Goal: Task Accomplishment & Management: Complete application form

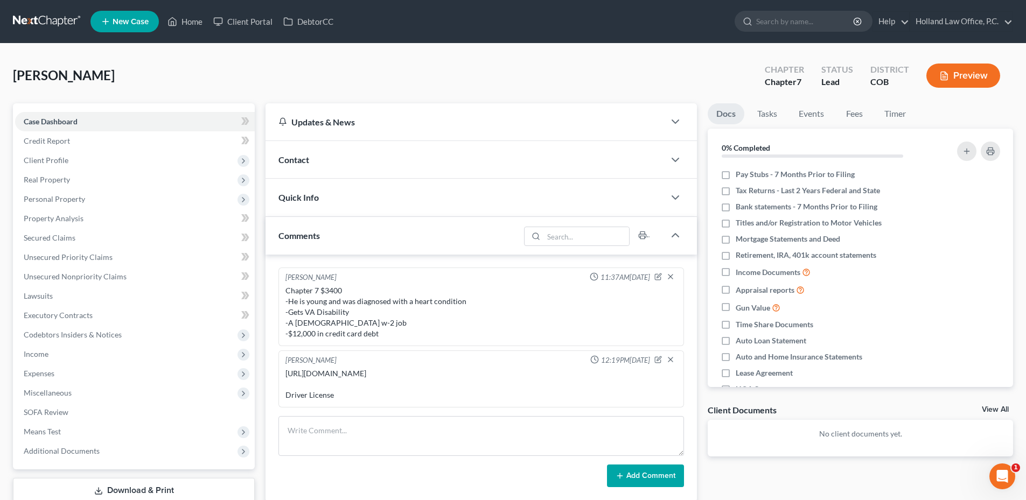
click at [184, 32] on ul "New Case Home Client Portal DebtorCC - No Result - See all results Or Press Ent…" at bounding box center [551, 22] width 923 height 28
click at [187, 20] on link "Home" at bounding box center [185, 21] width 46 height 19
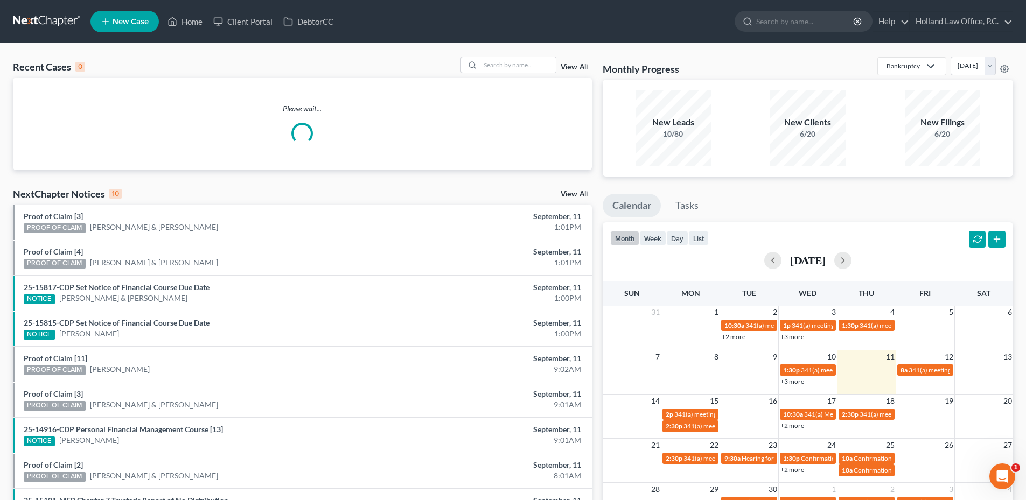
click at [130, 24] on span "New Case" at bounding box center [131, 22] width 36 height 8
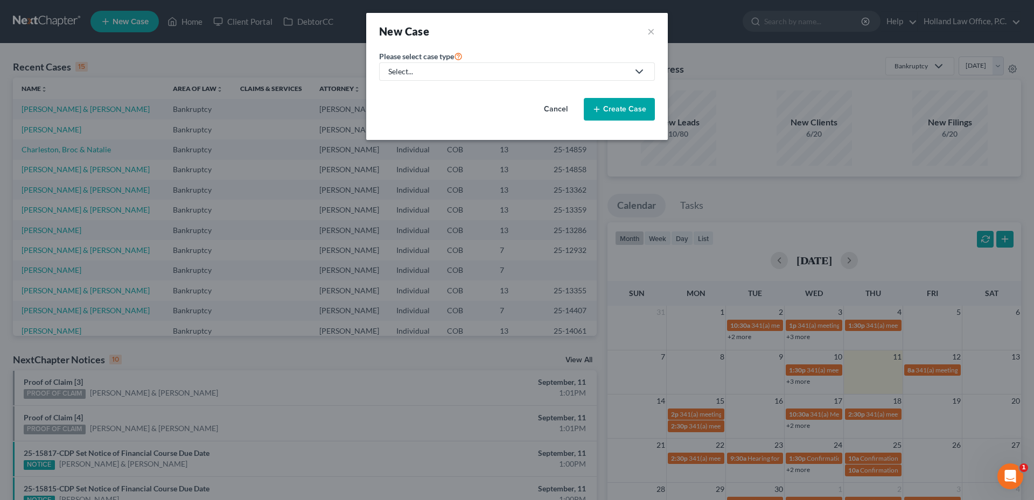
click at [466, 75] on div "Select..." at bounding box center [508, 71] width 240 height 11
click at [416, 88] on div "Bankruptcy" at bounding box center [410, 93] width 42 height 11
select select "11"
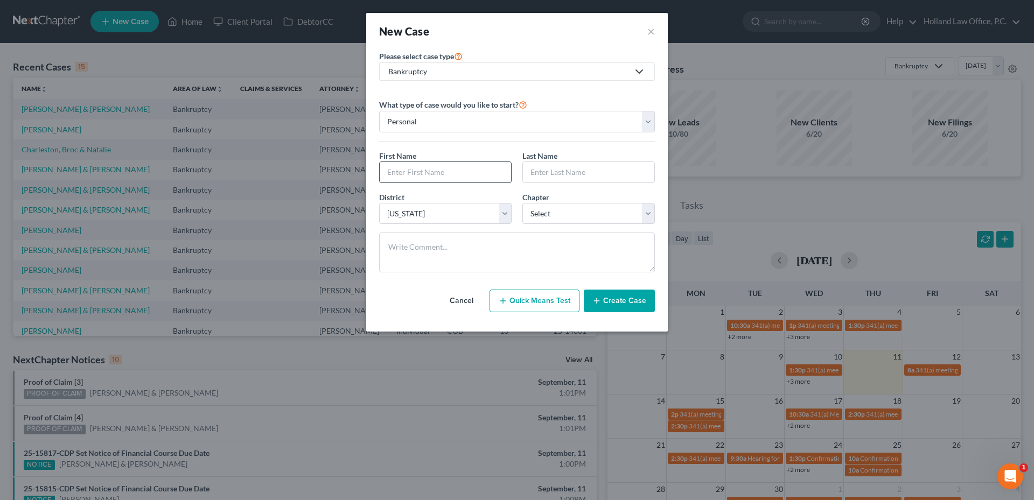
click at [432, 183] on div "First Name * Last Name *" at bounding box center [517, 170] width 287 height 41
click at [431, 176] on input "text" at bounding box center [445, 172] width 131 height 20
paste input "[PERSON_NAME]"
type input "[PERSON_NAME]"
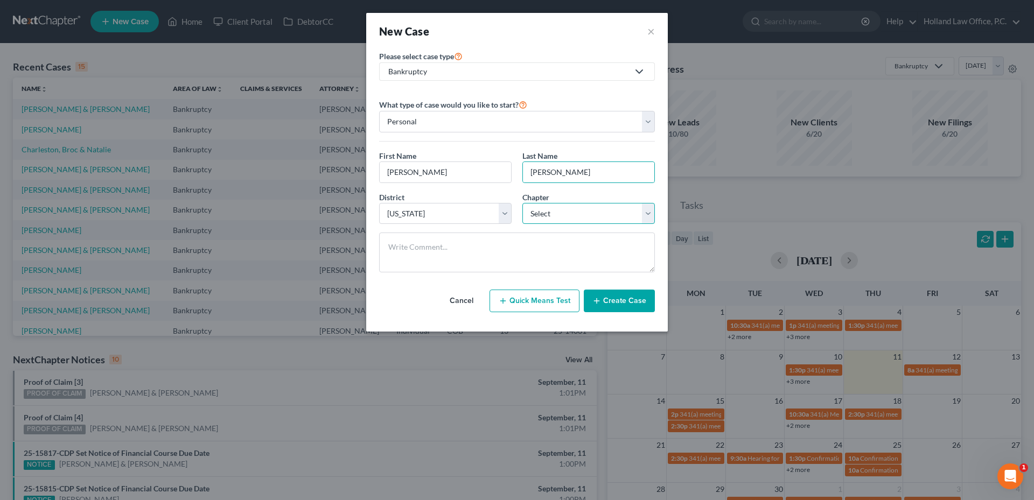
click at [552, 212] on select "Select 7 11 12 13" at bounding box center [588, 214] width 132 height 22
select select "0"
click at [522, 203] on select "Select 7 11 12 13" at bounding box center [588, 214] width 132 height 22
click at [623, 301] on button "Create Case" at bounding box center [619, 301] width 71 height 23
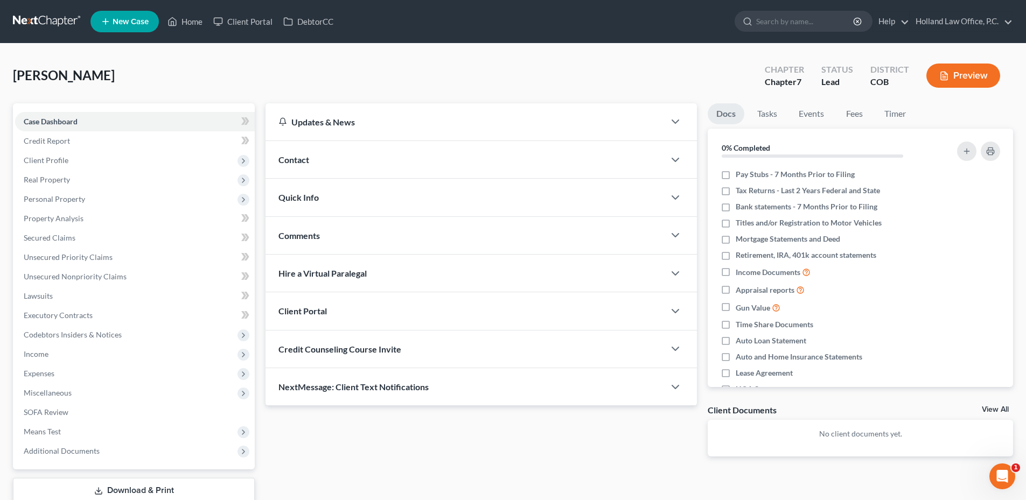
drag, startPoint x: 316, startPoint y: 240, endPoint x: 317, endPoint y: 296, distance: 55.5
click at [316, 240] on span "Comments" at bounding box center [298, 236] width 41 height 10
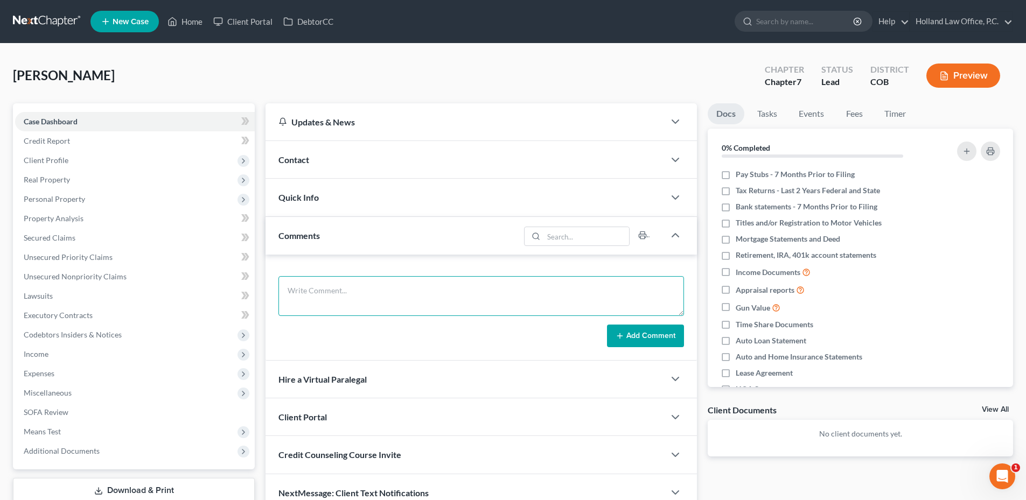
click at [333, 287] on textarea at bounding box center [481, 296] width 406 height 40
paste textarea "Chapter 7 $3950 -does side work as a sole business owner -He will have to be pr…"
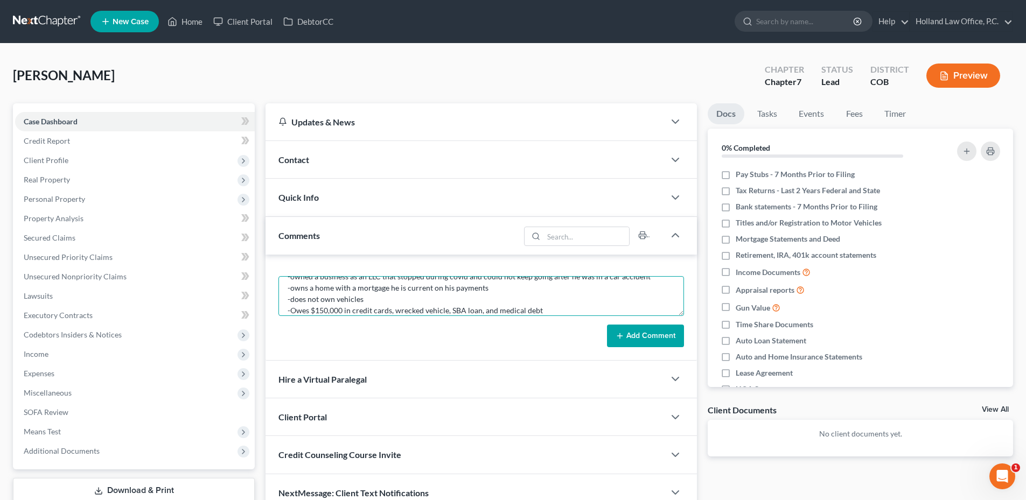
type textarea "Chapter 7 $3950 -does side work as a sole business owner -He will have to be pr…"
click at [660, 336] on button "Add Comment" at bounding box center [645, 336] width 77 height 23
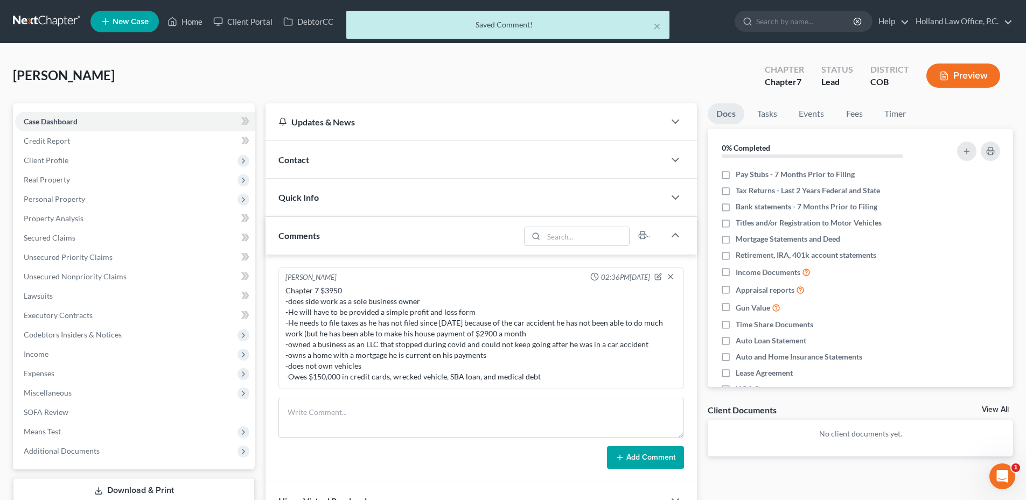
scroll to position [0, 0]
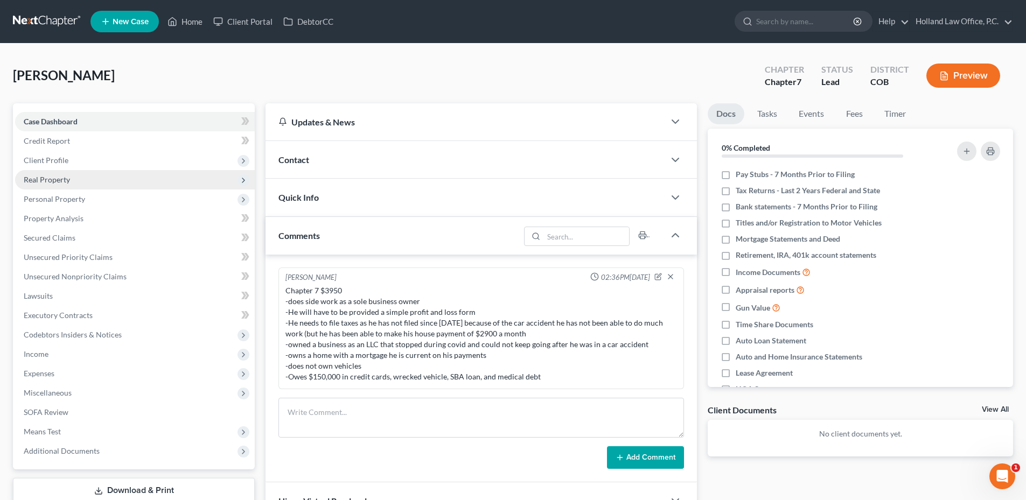
drag, startPoint x: 66, startPoint y: 158, endPoint x: 71, endPoint y: 177, distance: 20.1
click at [66, 158] on span "Client Profile" at bounding box center [46, 160] width 45 height 9
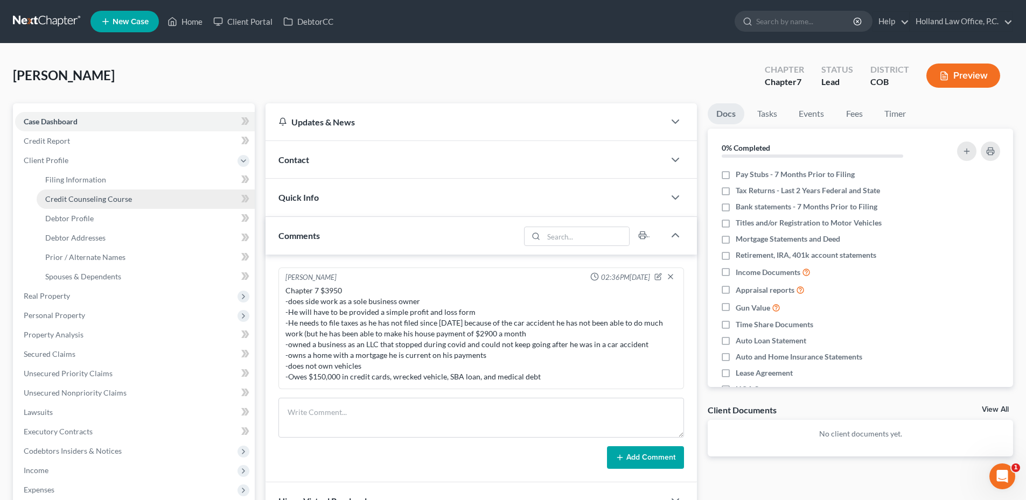
click at [107, 204] on link "Credit Counseling Course" at bounding box center [146, 199] width 218 height 19
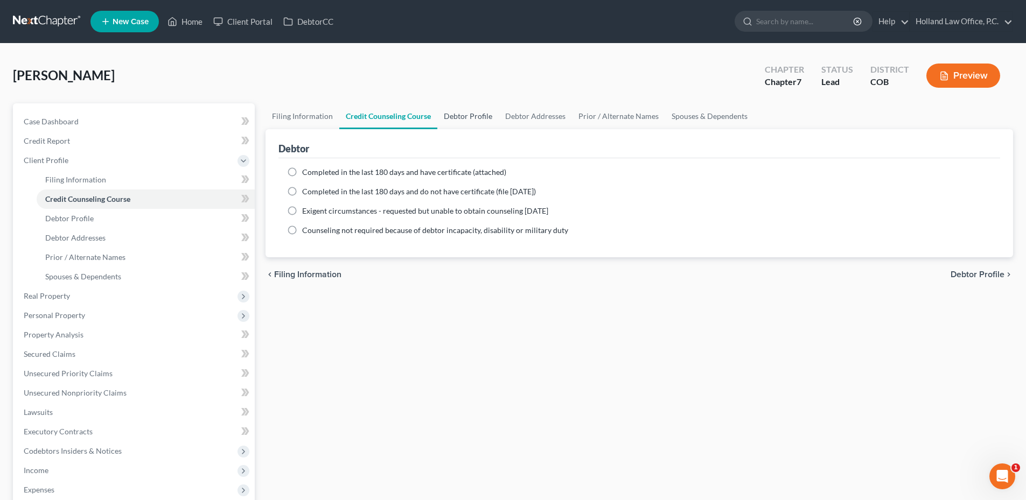
click at [477, 116] on link "Debtor Profile" at bounding box center [467, 116] width 61 height 26
select select "0"
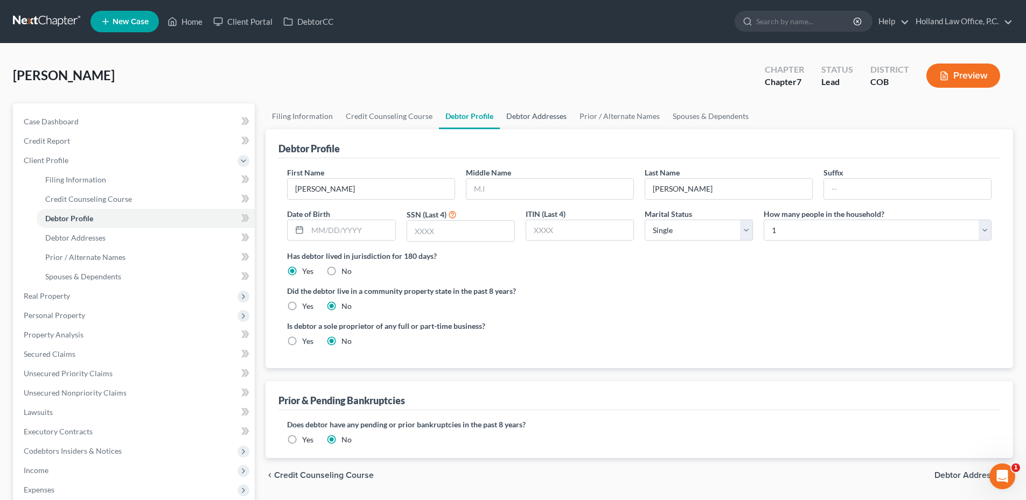
click at [529, 119] on link "Debtor Addresses" at bounding box center [536, 116] width 73 height 26
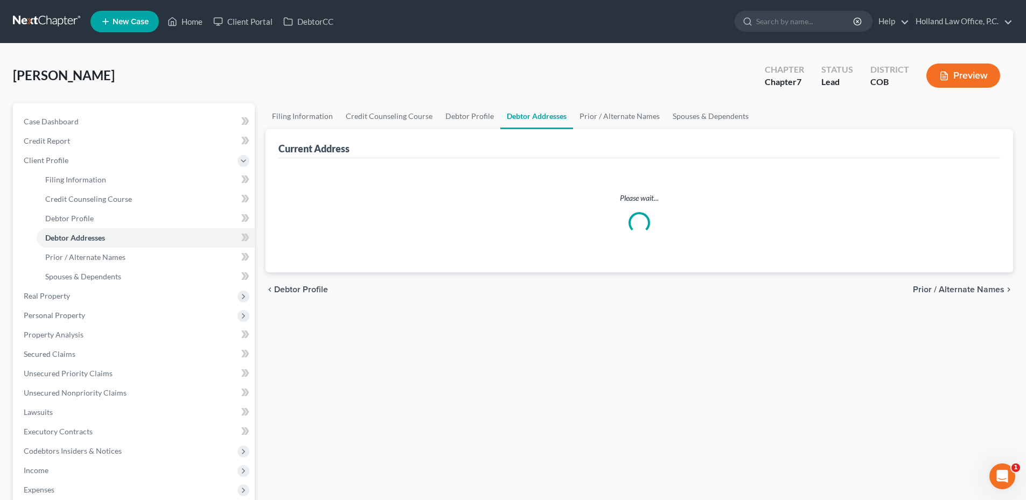
select select "0"
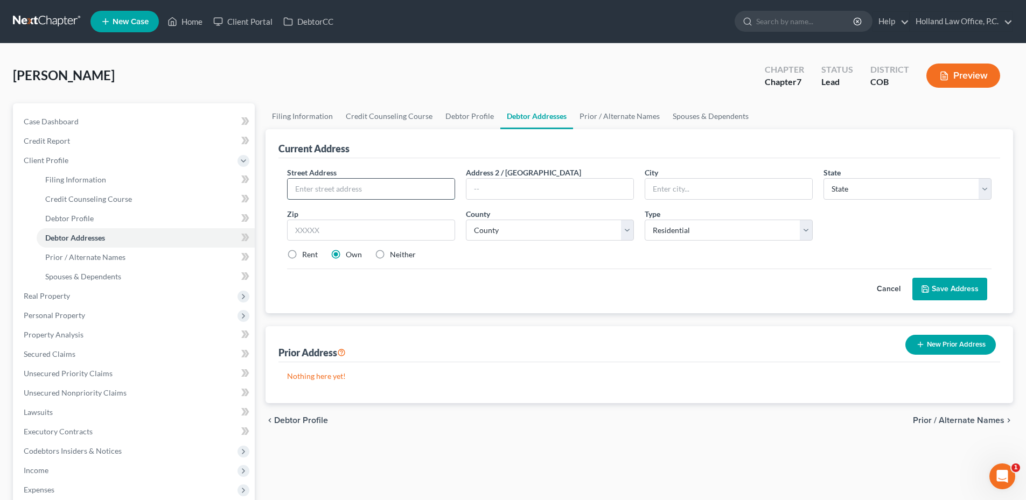
click at [335, 198] on input "text" at bounding box center [371, 189] width 167 height 20
paste input "1759 [GEOGRAPHIC_DATA]"
type input "1759 [GEOGRAPHIC_DATA]"
click at [370, 238] on input "text" at bounding box center [371, 231] width 168 height 22
paste input "80550"
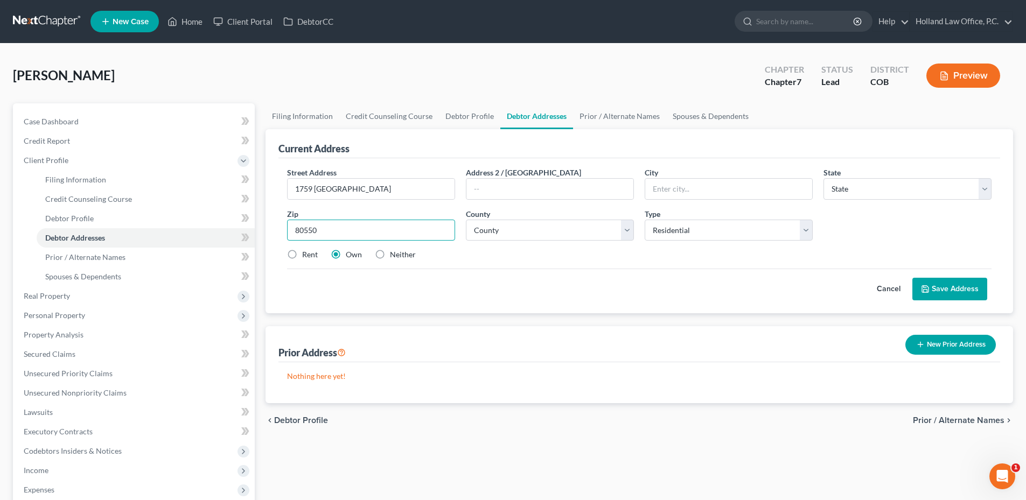
type input "80550"
type input "[GEOGRAPHIC_DATA]"
select select "5"
click at [564, 226] on select "County" at bounding box center [550, 231] width 168 height 22
click at [571, 315] on div "Current Address Street Address * [STREET_ADDRESS] Address 2 / [GEOGRAPHIC_DATA]…" at bounding box center [640, 266] width 748 height 274
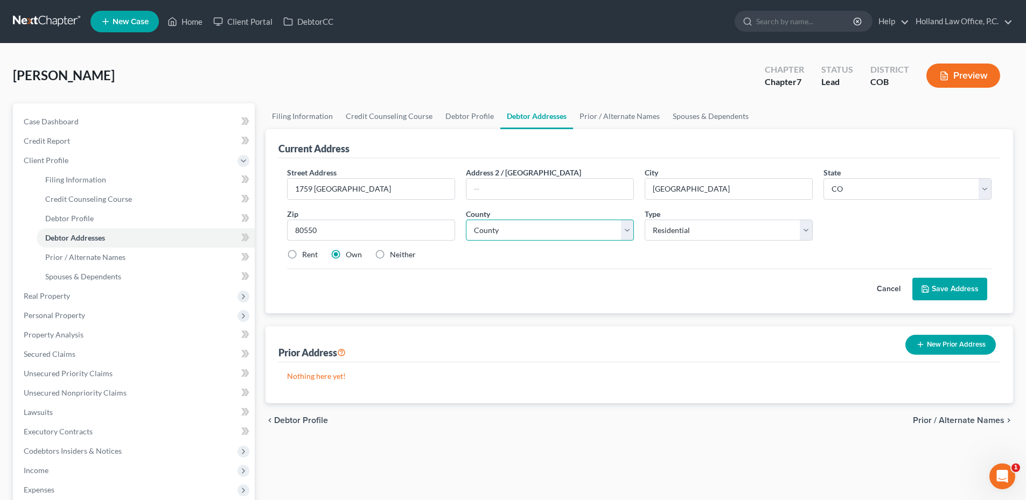
click at [542, 232] on select "County [GEOGRAPHIC_DATA] [GEOGRAPHIC_DATA] [GEOGRAPHIC_DATA] [GEOGRAPHIC_DATA] …" at bounding box center [550, 231] width 168 height 22
select select "62"
click at [466, 220] on select "County [GEOGRAPHIC_DATA] [GEOGRAPHIC_DATA] [GEOGRAPHIC_DATA] [GEOGRAPHIC_DATA] …" at bounding box center [550, 231] width 168 height 22
click at [951, 288] on button "Save Address" at bounding box center [949, 289] width 75 height 23
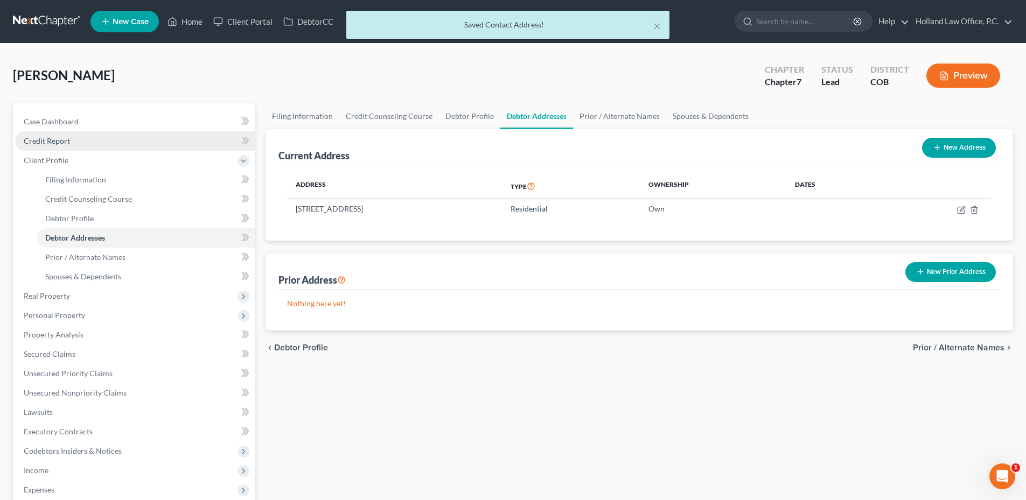
click at [78, 137] on link "Credit Report" at bounding box center [135, 140] width 240 height 19
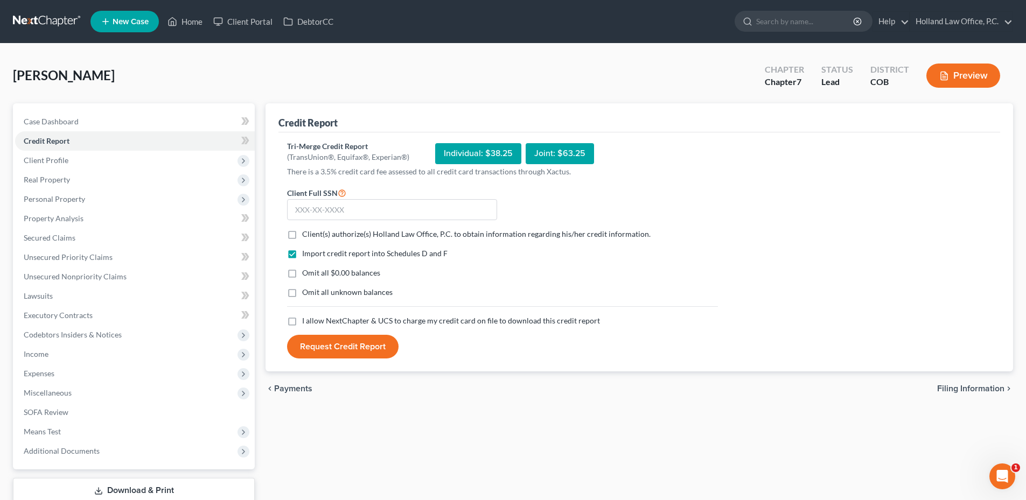
click at [302, 232] on label "Client(s) authorize(s) Holland Law Office, P.C. to obtain information regarding…" at bounding box center [476, 234] width 348 height 11
click at [306, 232] on input "Client(s) authorize(s) Holland Law Office, P.C. to obtain information regarding…" at bounding box center [309, 232] width 7 height 7
checkbox input "true"
drag, startPoint x: 290, startPoint y: 327, endPoint x: 299, endPoint y: 308, distance: 21.4
click at [302, 323] on label "I allow NextChapter & UCS to charge my credit card on file to download this cre…" at bounding box center [451, 321] width 298 height 11
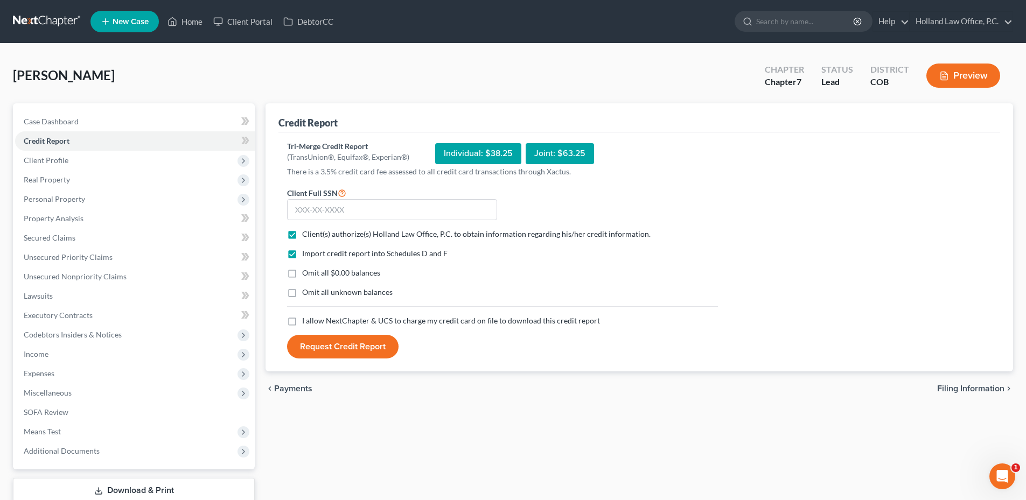
drag, startPoint x: 299, startPoint y: 308, endPoint x: 309, endPoint y: 308, distance: 10.2
click at [302, 324] on label "I allow NextChapter & UCS to charge my credit card on file to download this cre…" at bounding box center [451, 321] width 298 height 11
click at [306, 323] on input "I allow NextChapter & UCS to charge my credit card on file to download this cre…" at bounding box center [309, 319] width 7 height 7
checkbox input "true"
click at [324, 211] on input "text" at bounding box center [392, 210] width 210 height 22
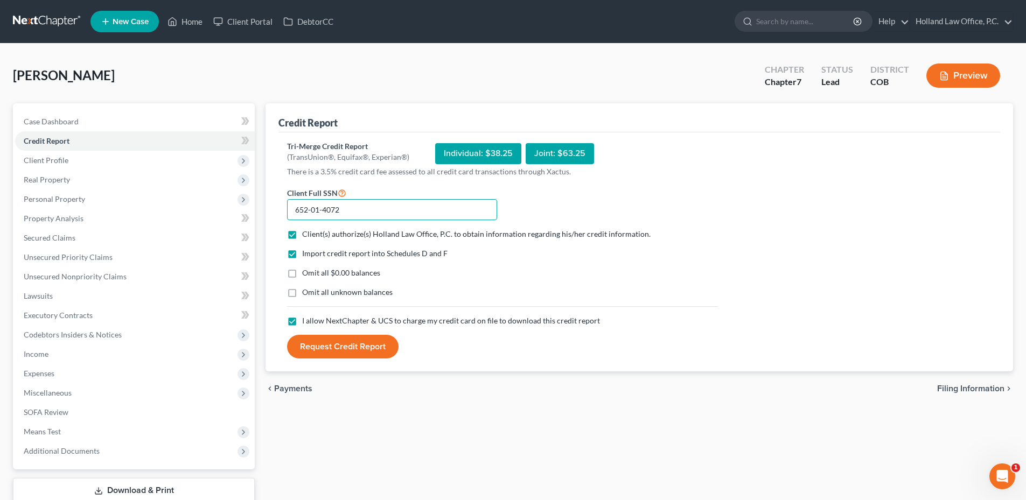
type input "652-01-4072"
click at [348, 350] on button "Request Credit Report" at bounding box center [342, 347] width 111 height 24
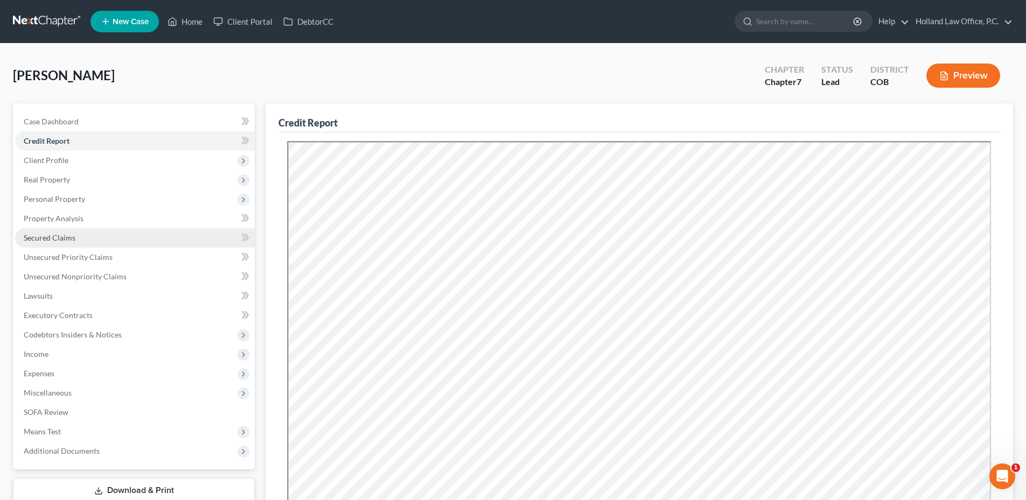
click at [78, 241] on link "Secured Claims" at bounding box center [135, 237] width 240 height 19
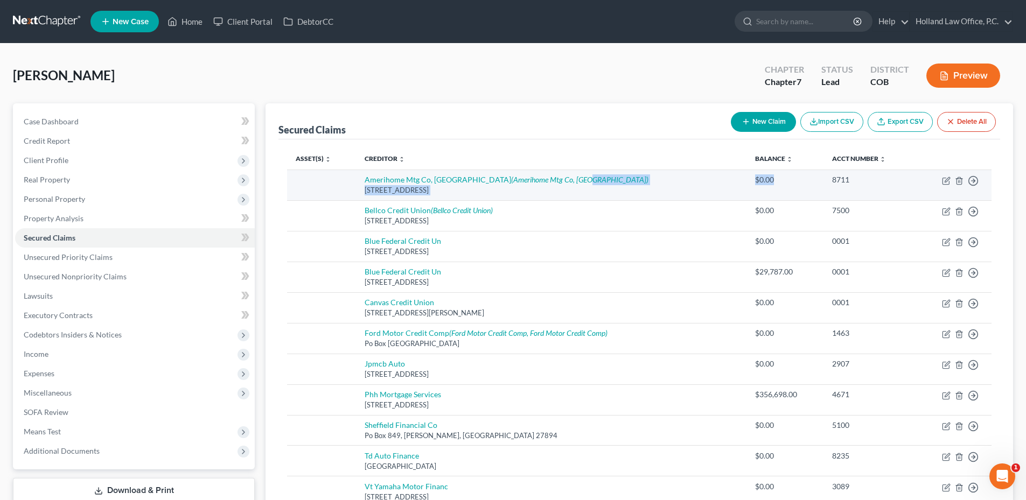
drag, startPoint x: 721, startPoint y: 176, endPoint x: 764, endPoint y: 186, distance: 44.8
click at [767, 185] on tr "Amerihome Mtg Co, [GEOGRAPHIC_DATA] ([GEOGRAPHIC_DATA]) [STREET_ADDRESS] $0.00 …" at bounding box center [639, 185] width 705 height 31
drag, startPoint x: 764, startPoint y: 186, endPoint x: 738, endPoint y: 197, distance: 28.7
click at [747, 197] on td "$0.00" at bounding box center [785, 185] width 77 height 31
click at [958, 177] on icon "button" at bounding box center [959, 180] width 5 height 7
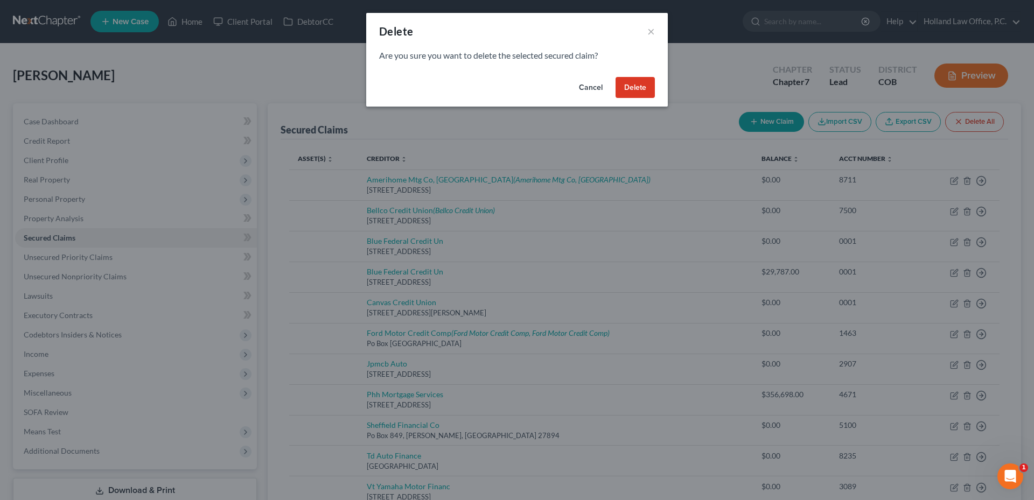
click at [630, 72] on div "Are you sure you want to delete the selected secured claim?" at bounding box center [517, 61] width 302 height 23
click at [644, 89] on button "Delete" at bounding box center [635, 88] width 39 height 22
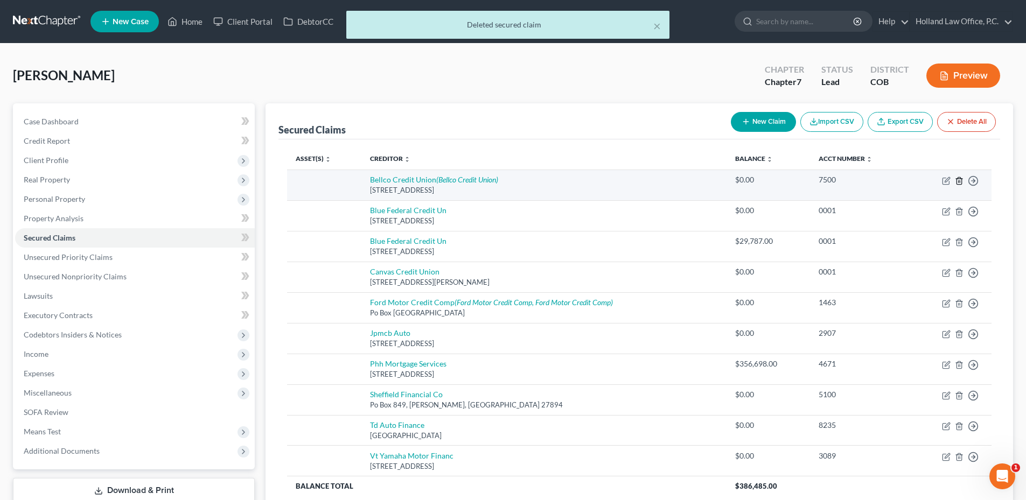
click at [955, 179] on icon "button" at bounding box center [959, 181] width 9 height 9
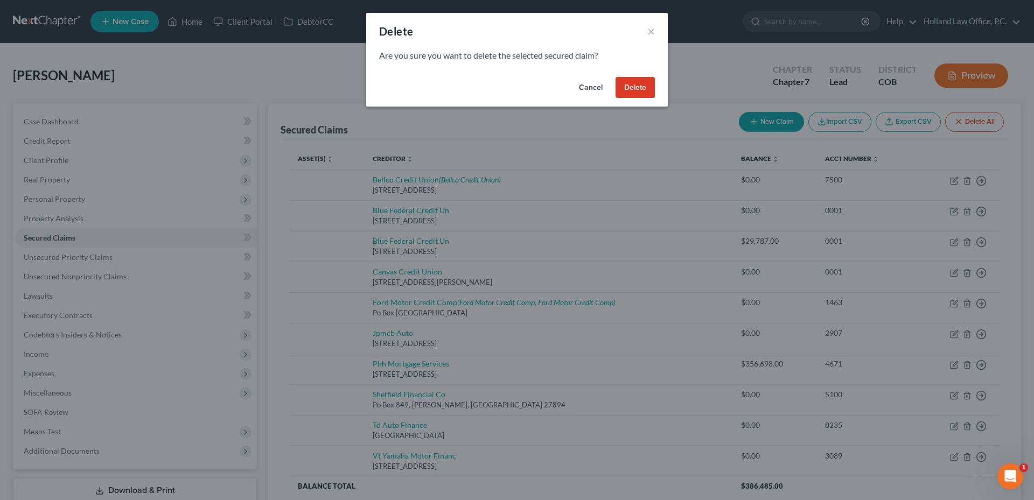
click at [626, 88] on button "Delete" at bounding box center [635, 88] width 39 height 22
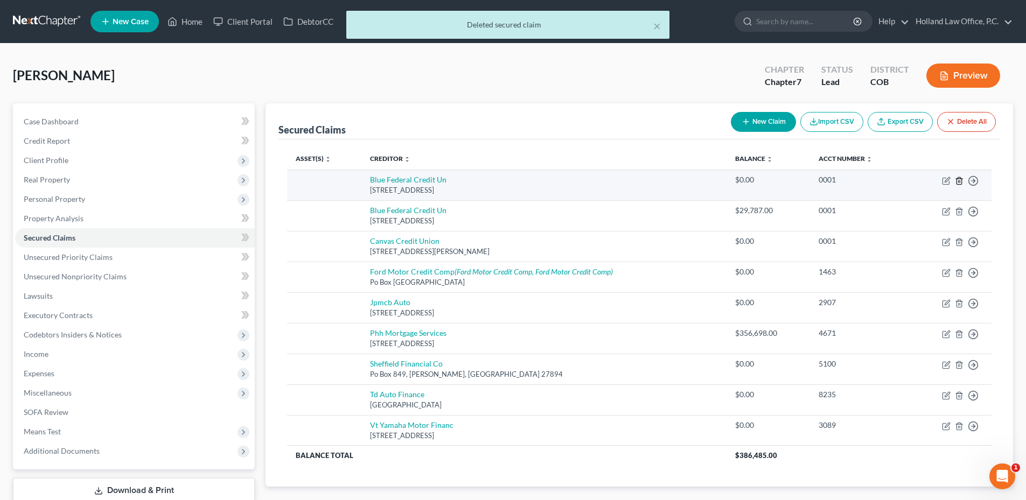
click at [961, 180] on icon "button" at bounding box center [959, 180] width 5 height 7
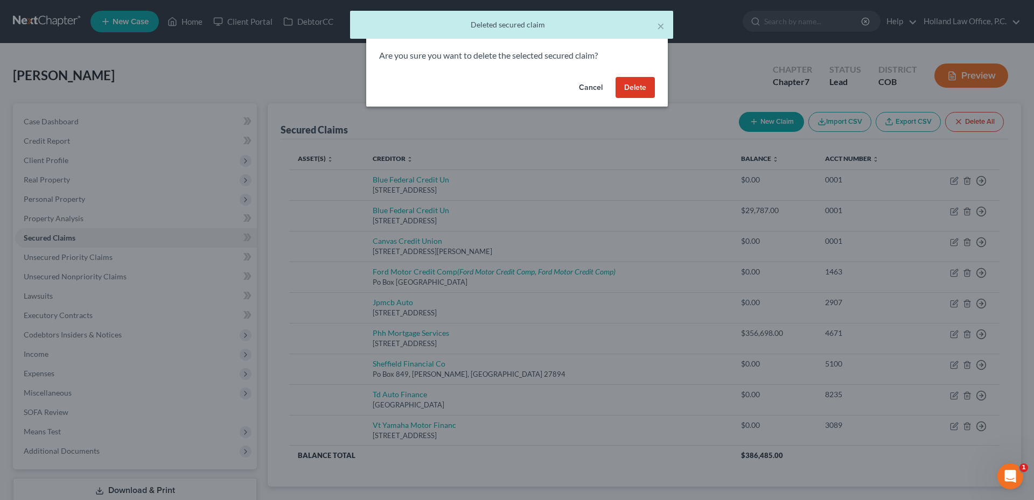
click at [631, 89] on button "Delete" at bounding box center [635, 88] width 39 height 22
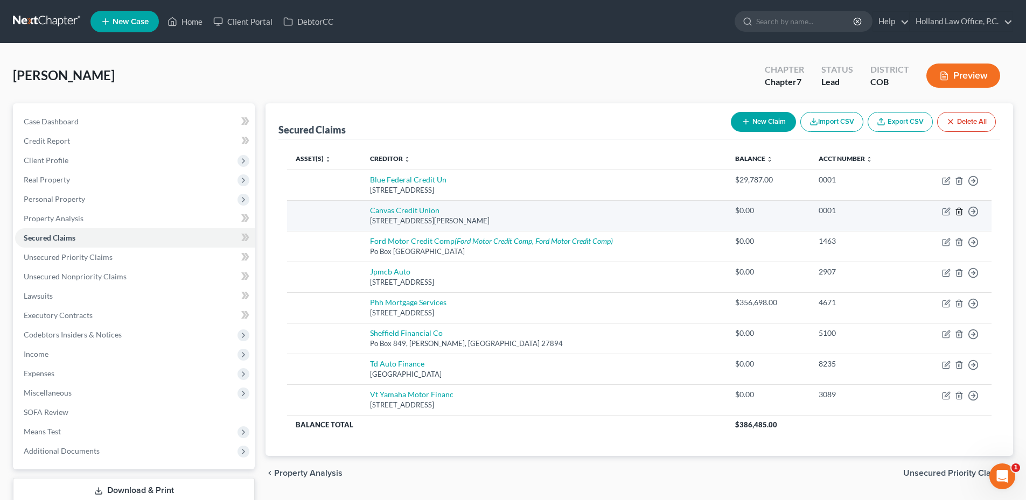
click at [961, 210] on icon "button" at bounding box center [959, 211] width 5 height 7
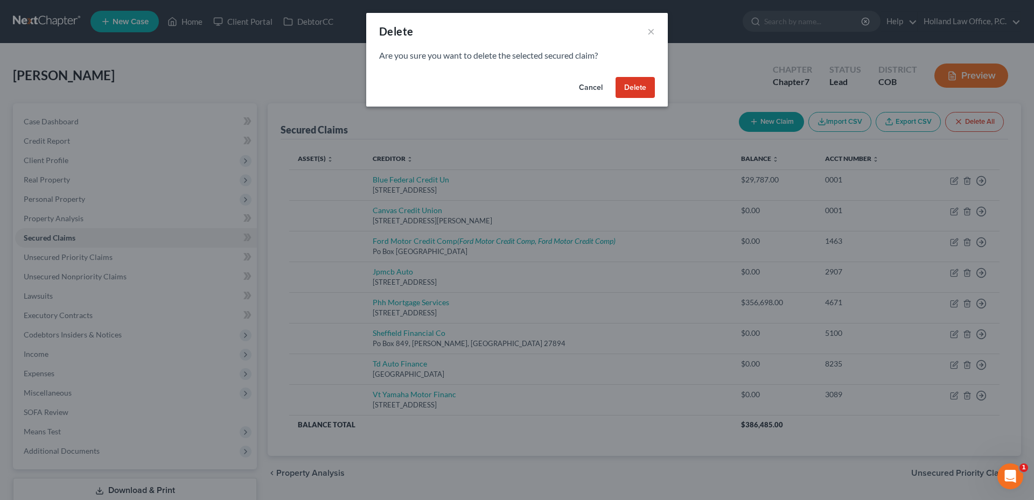
click at [638, 81] on button "Delete" at bounding box center [635, 88] width 39 height 22
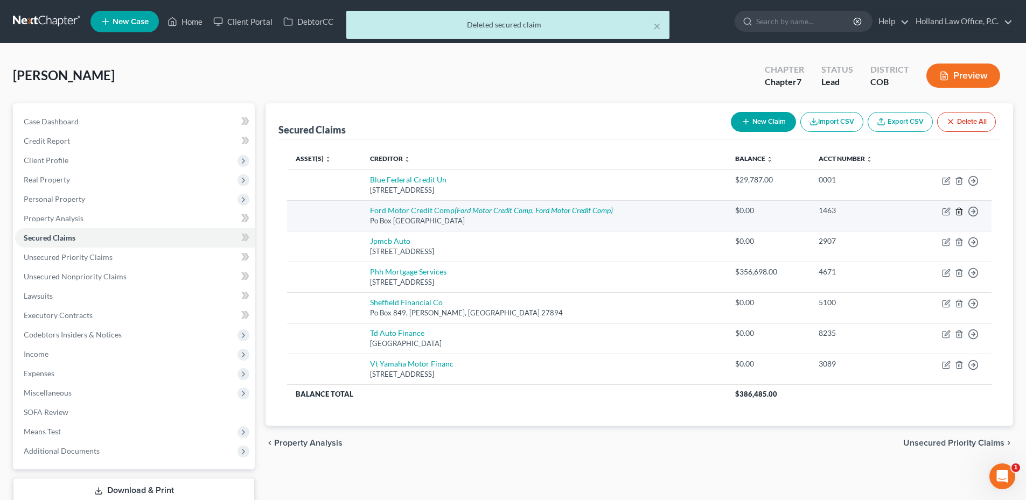
click at [959, 208] on icon "button" at bounding box center [959, 211] width 9 height 9
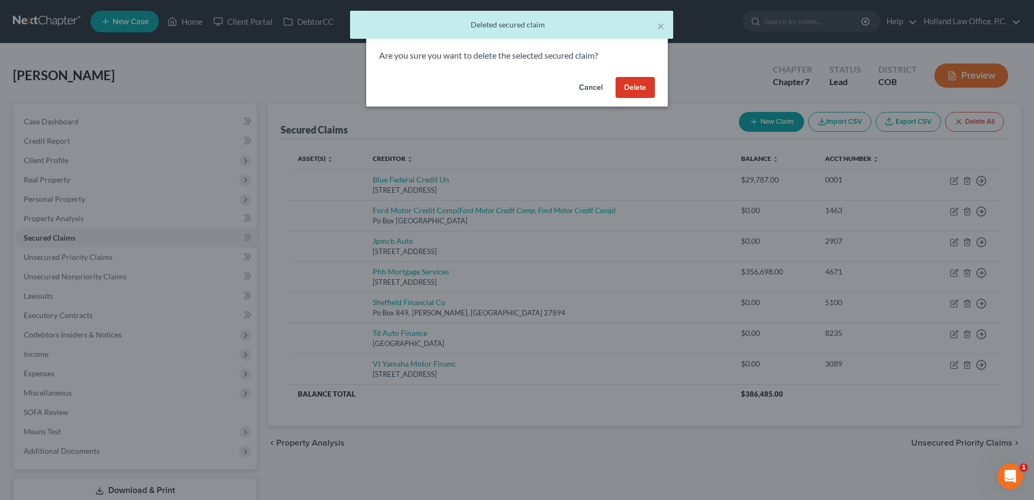
click at [644, 87] on button "Delete" at bounding box center [635, 88] width 39 height 22
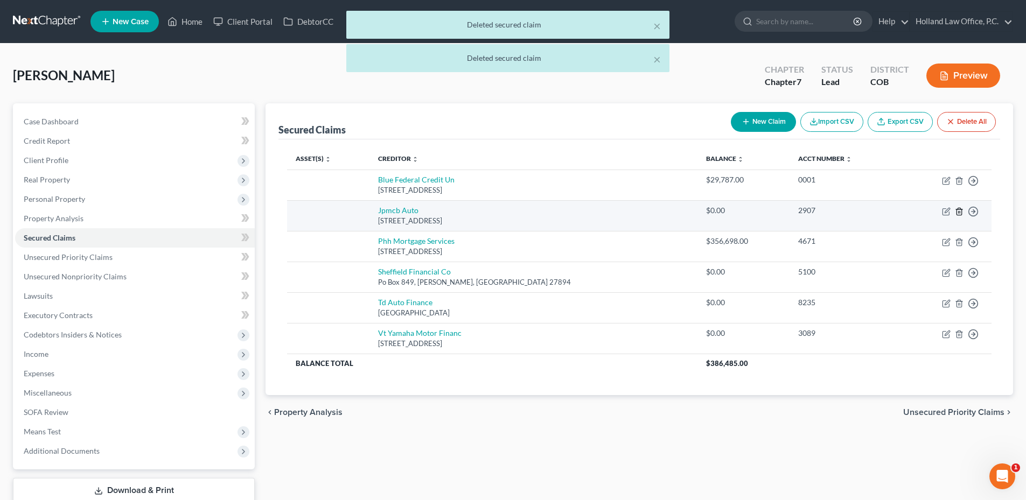
click at [959, 210] on icon "button" at bounding box center [959, 211] width 9 height 9
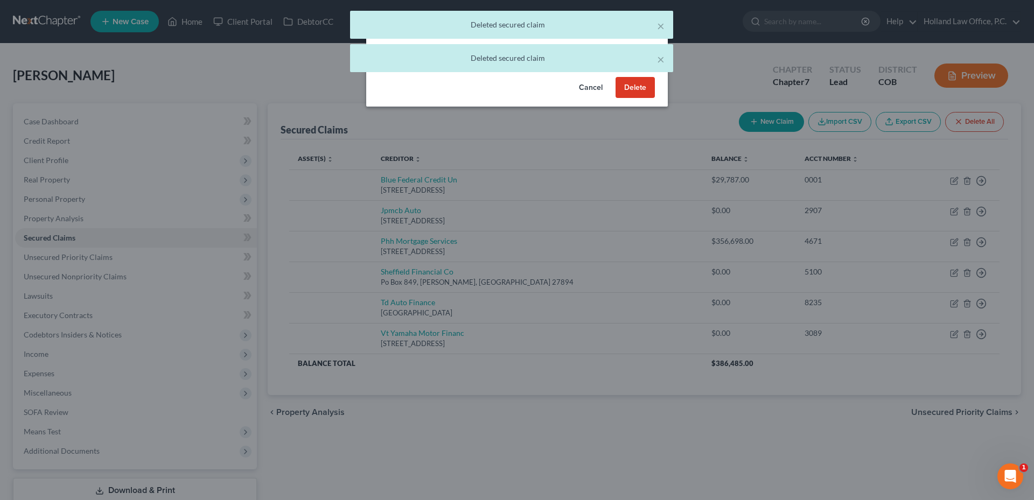
click at [632, 89] on button "Delete" at bounding box center [635, 88] width 39 height 22
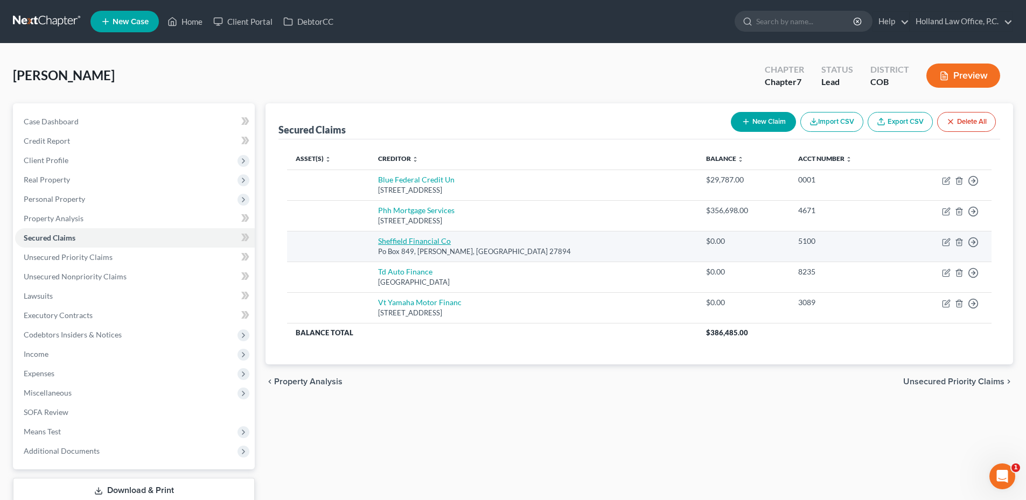
click at [409, 240] on link "Sheffield Financial Co" at bounding box center [414, 240] width 73 height 9
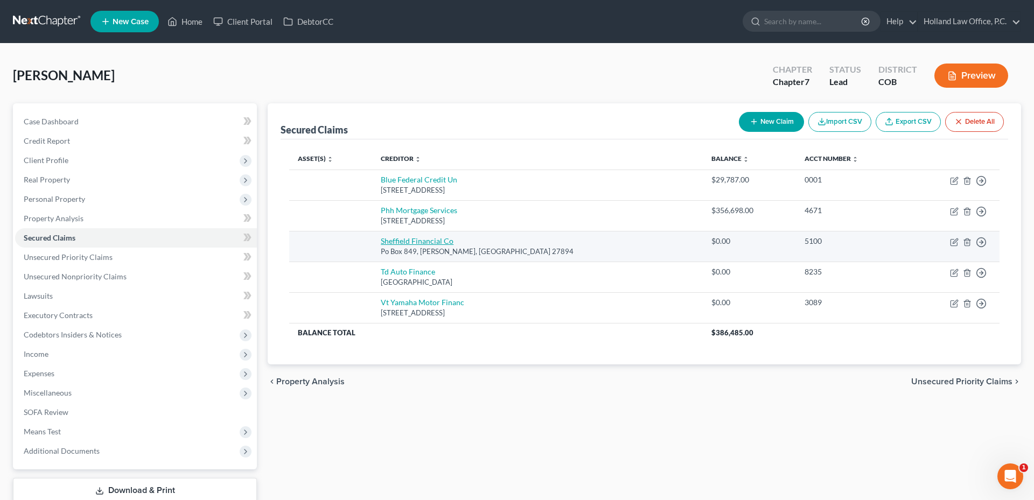
select select "28"
select select "0"
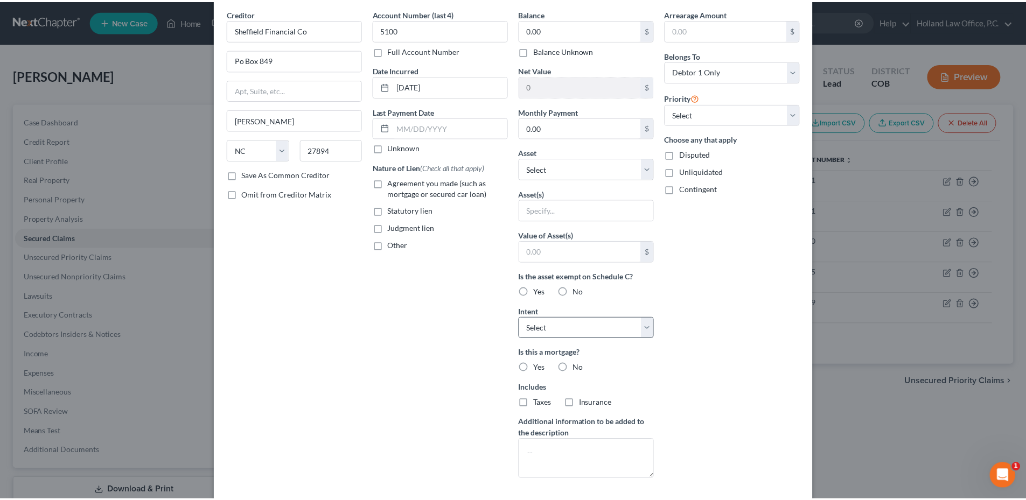
scroll to position [129, 0]
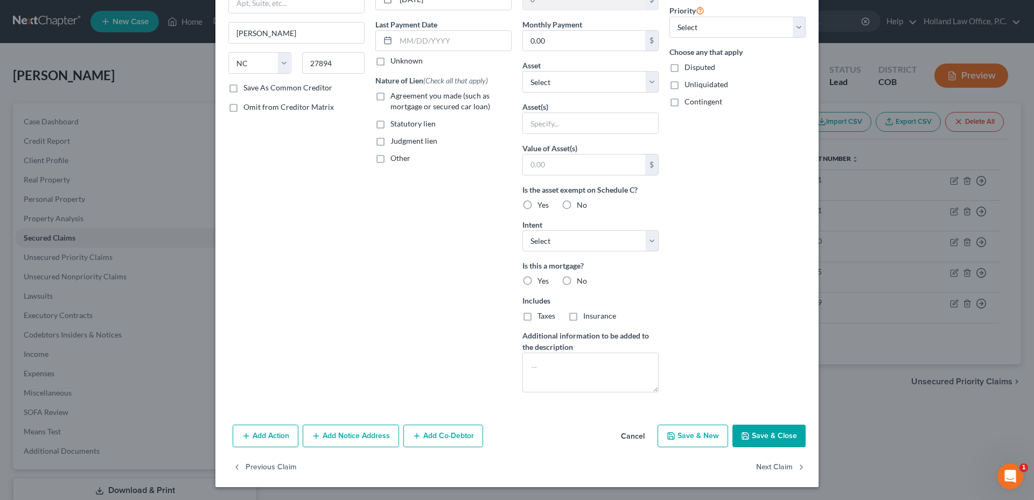
click at [627, 438] on button "Cancel" at bounding box center [632, 437] width 41 height 22
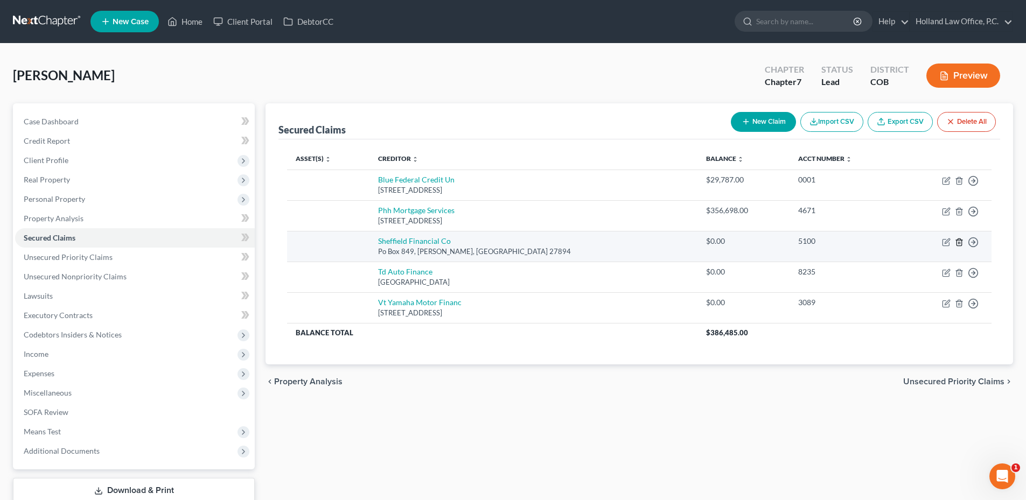
click at [958, 241] on icon "button" at bounding box center [959, 242] width 9 height 9
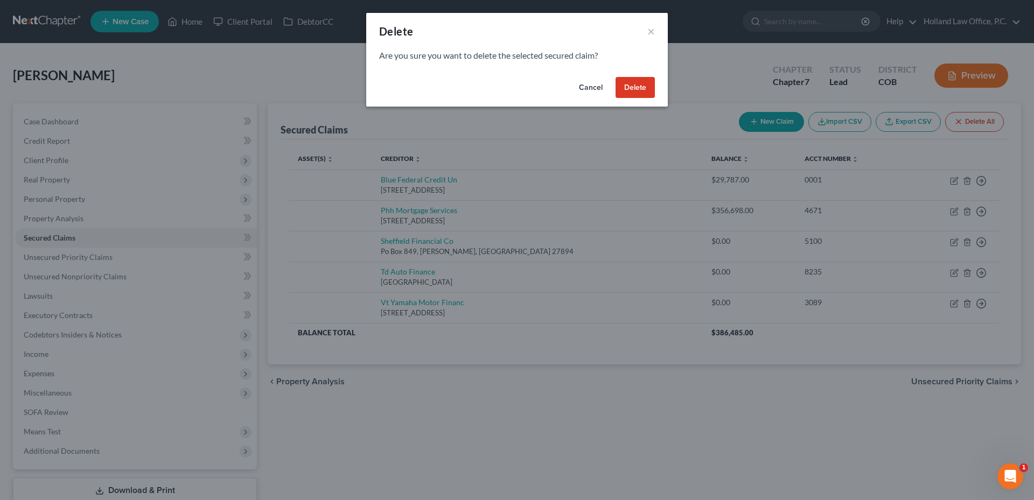
click at [632, 83] on button "Delete" at bounding box center [635, 88] width 39 height 22
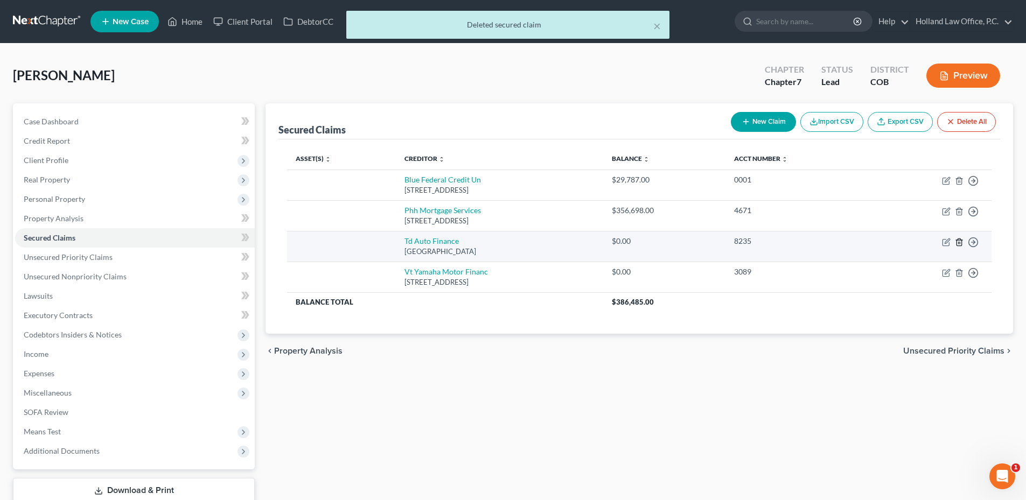
click at [958, 244] on icon "button" at bounding box center [959, 242] width 9 height 9
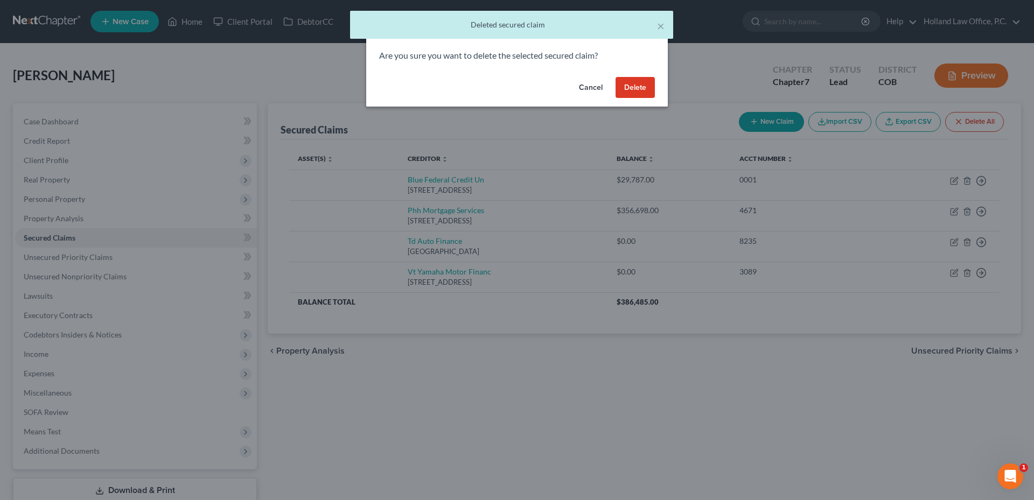
click at [621, 81] on button "Delete" at bounding box center [635, 88] width 39 height 22
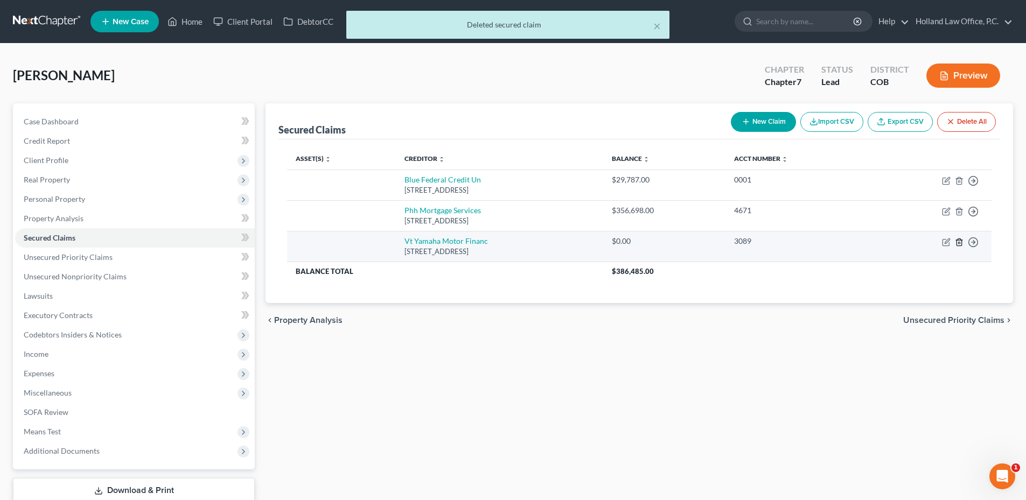
click at [961, 242] on icon "button" at bounding box center [959, 242] width 5 height 7
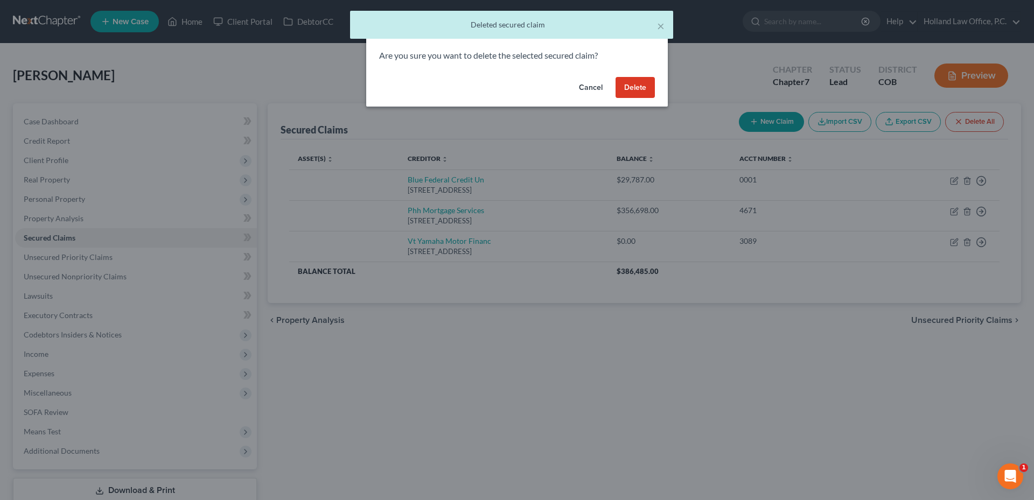
click at [636, 91] on button "Delete" at bounding box center [635, 88] width 39 height 22
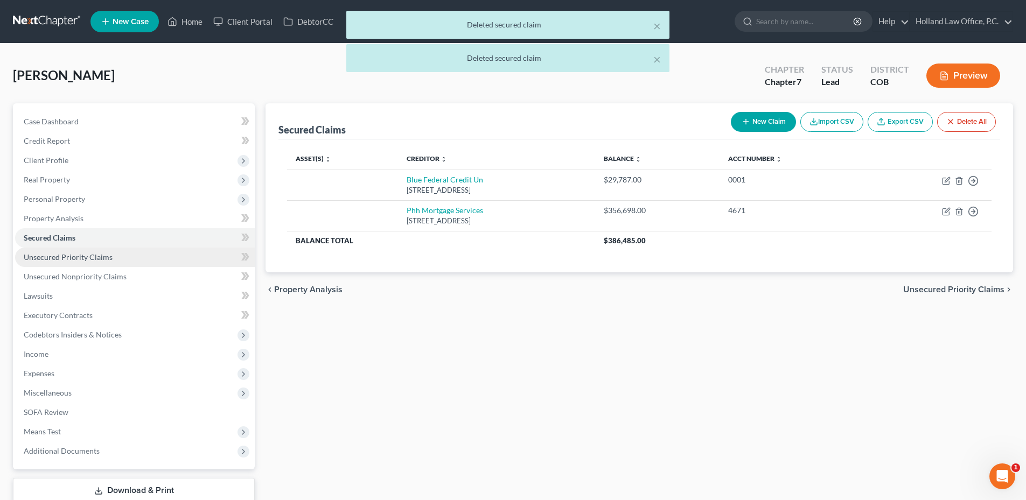
click at [73, 259] on span "Unsecured Priority Claims" at bounding box center [68, 257] width 89 height 9
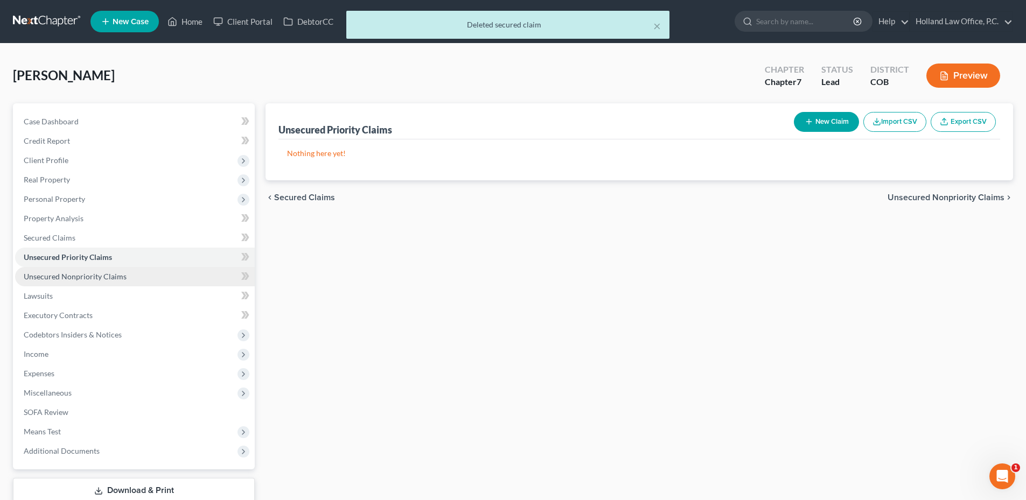
click at [106, 278] on span "Unsecured Nonpriority Claims" at bounding box center [75, 276] width 103 height 9
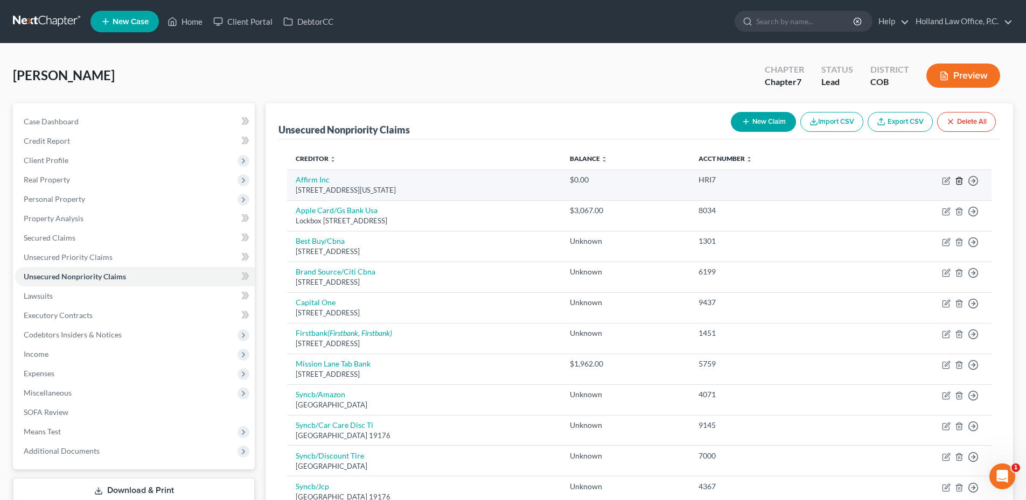
click at [961, 179] on icon "button" at bounding box center [959, 181] width 9 height 9
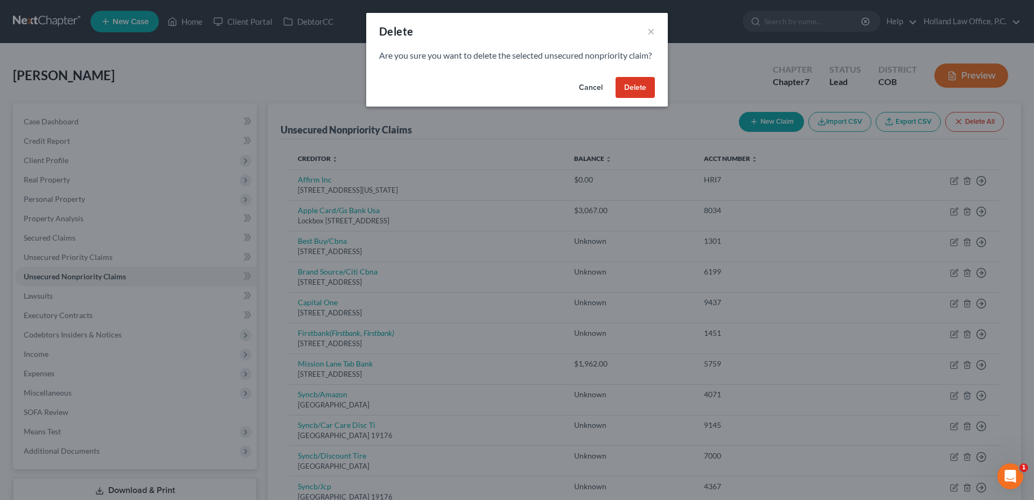
click at [643, 99] on button "Delete" at bounding box center [635, 88] width 39 height 22
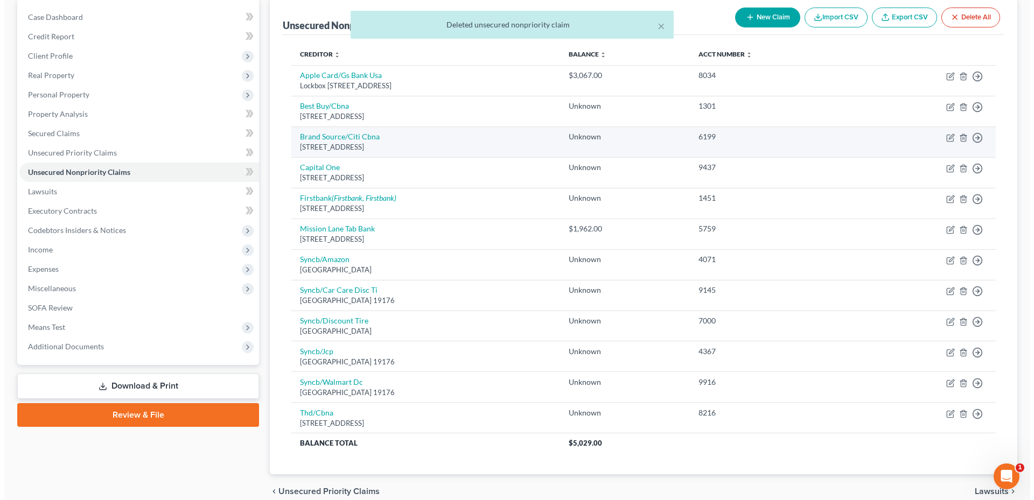
scroll to position [108, 0]
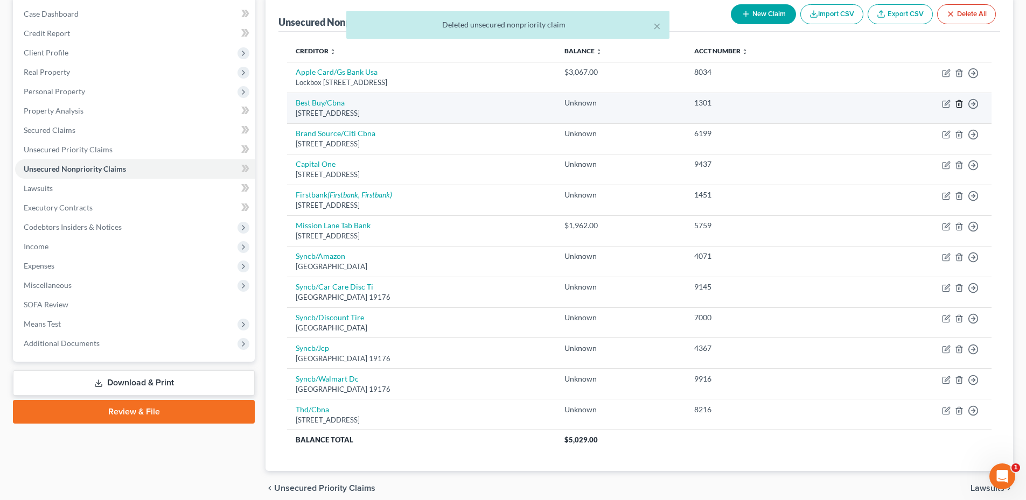
click at [957, 103] on icon "button" at bounding box center [959, 103] width 5 height 7
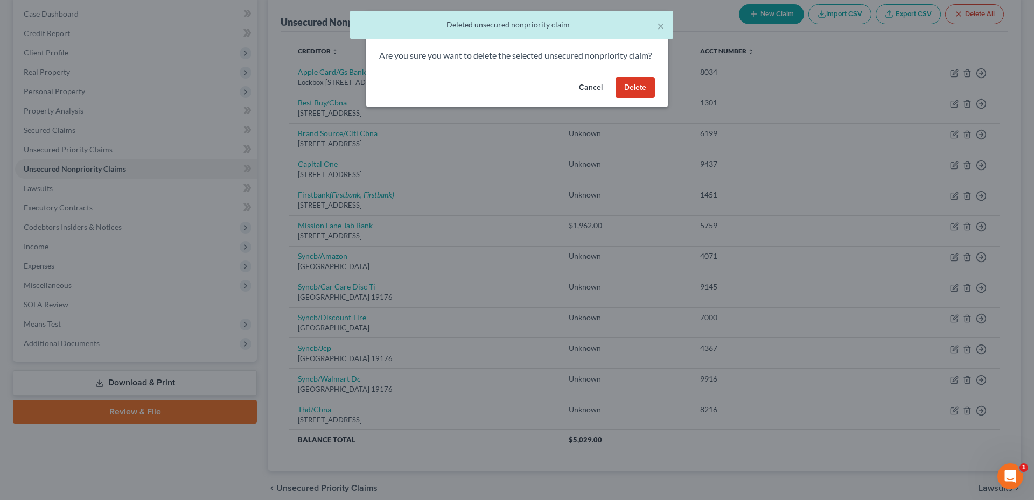
click at [623, 99] on button "Delete" at bounding box center [635, 88] width 39 height 22
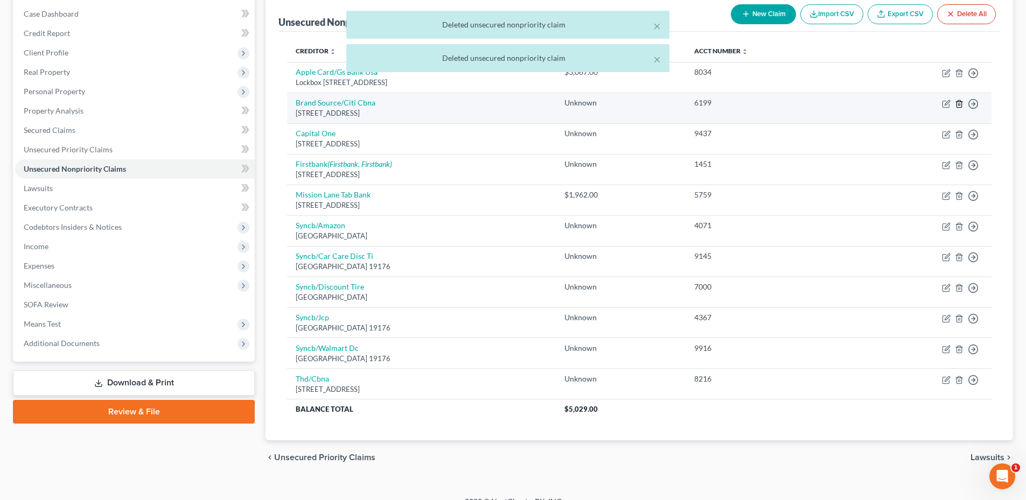
click at [961, 104] on icon "button" at bounding box center [959, 103] width 5 height 7
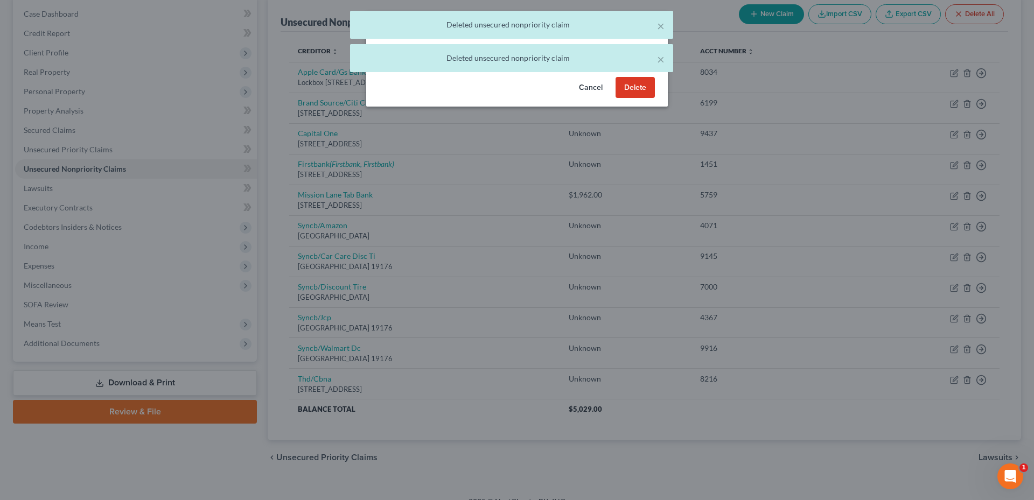
click at [643, 99] on button "Delete" at bounding box center [635, 88] width 39 height 22
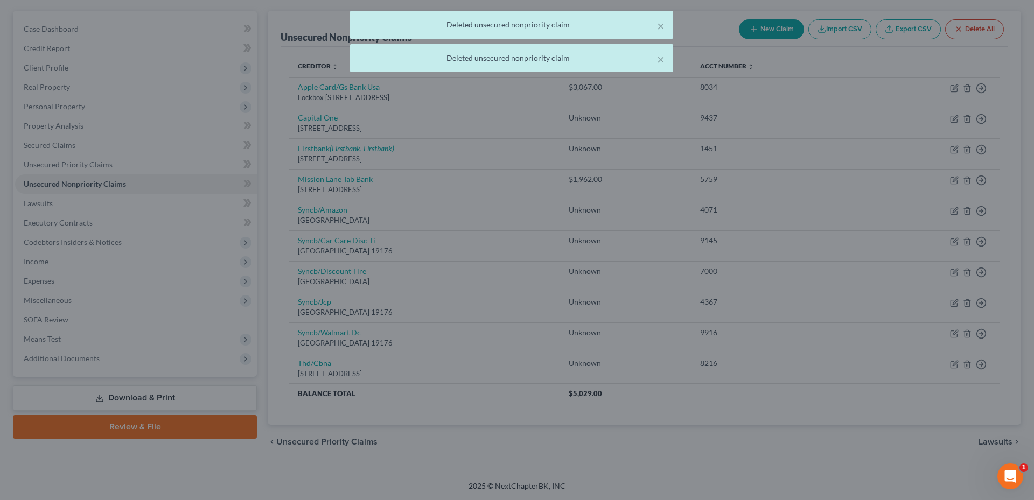
scroll to position [93, 0]
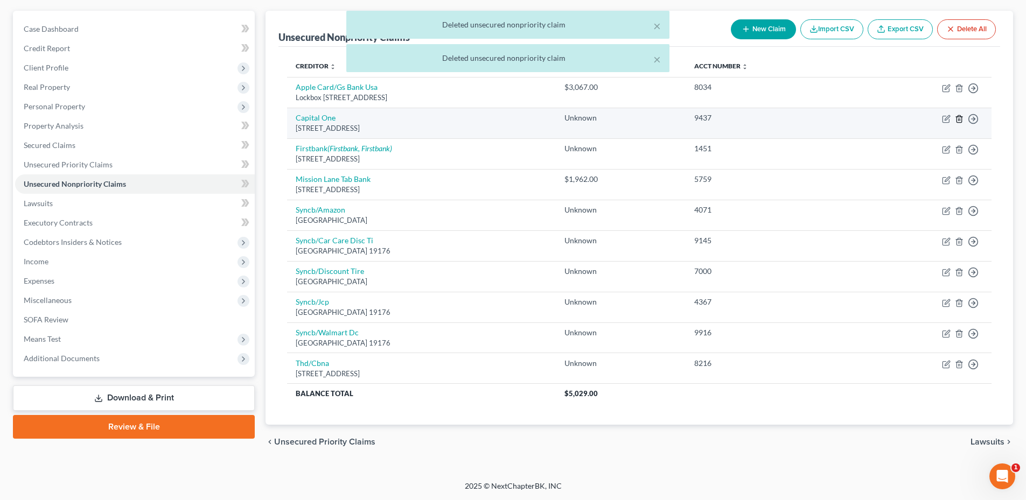
click at [961, 121] on icon "button" at bounding box center [959, 118] width 5 height 7
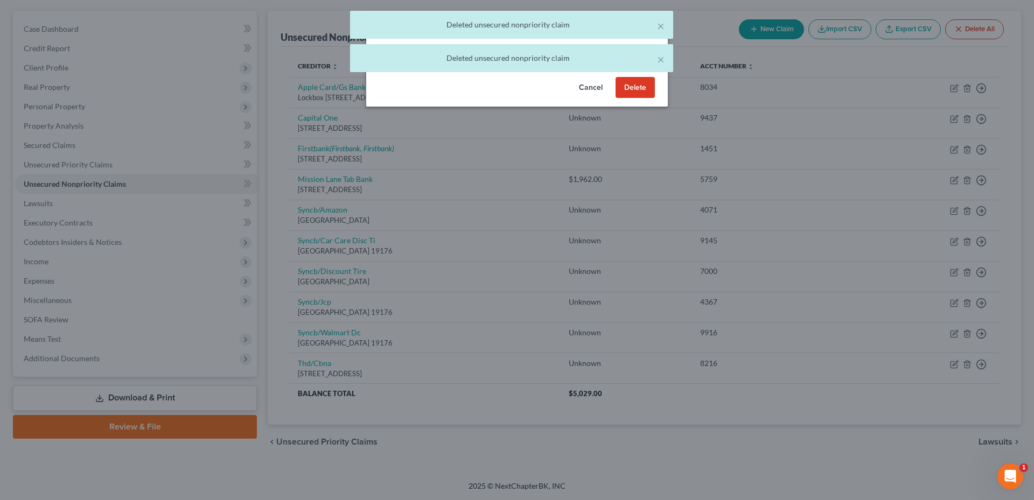
click at [636, 99] on button "Delete" at bounding box center [635, 88] width 39 height 22
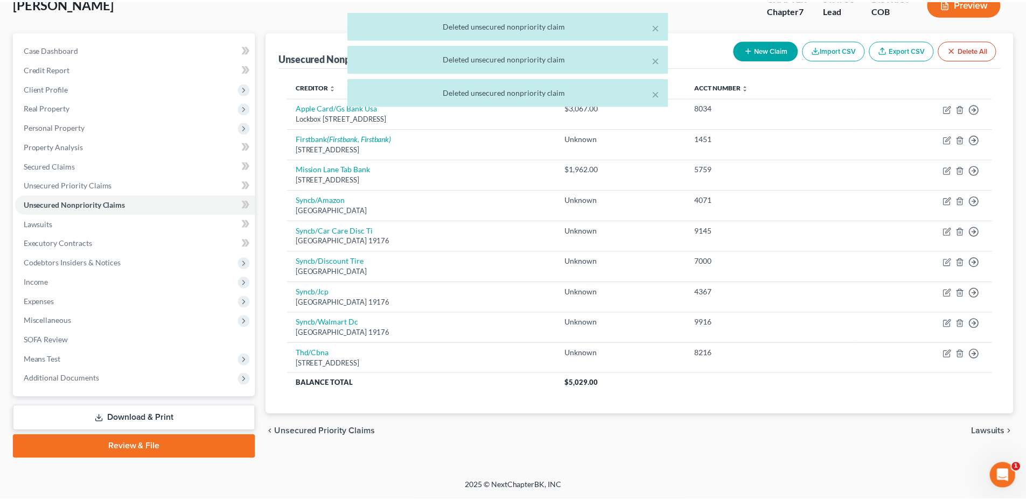
scroll to position [72, 0]
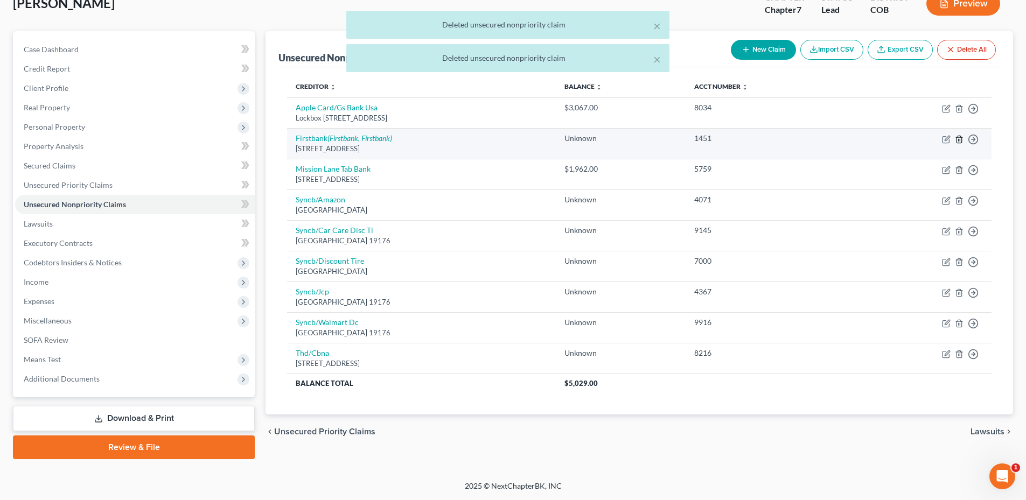
click at [960, 138] on icon "button" at bounding box center [959, 139] width 9 height 9
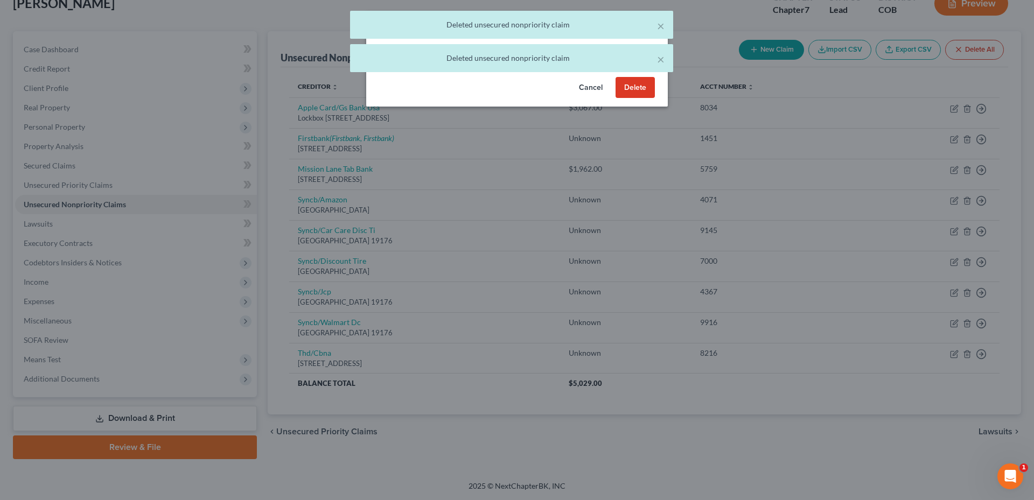
click at [635, 99] on button "Delete" at bounding box center [635, 88] width 39 height 22
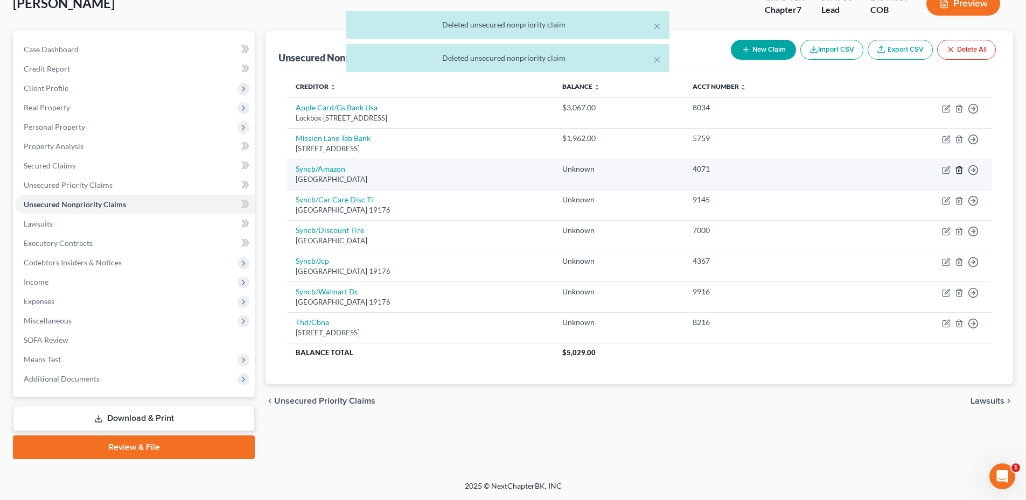
click at [960, 170] on icon "button" at bounding box center [959, 170] width 9 height 9
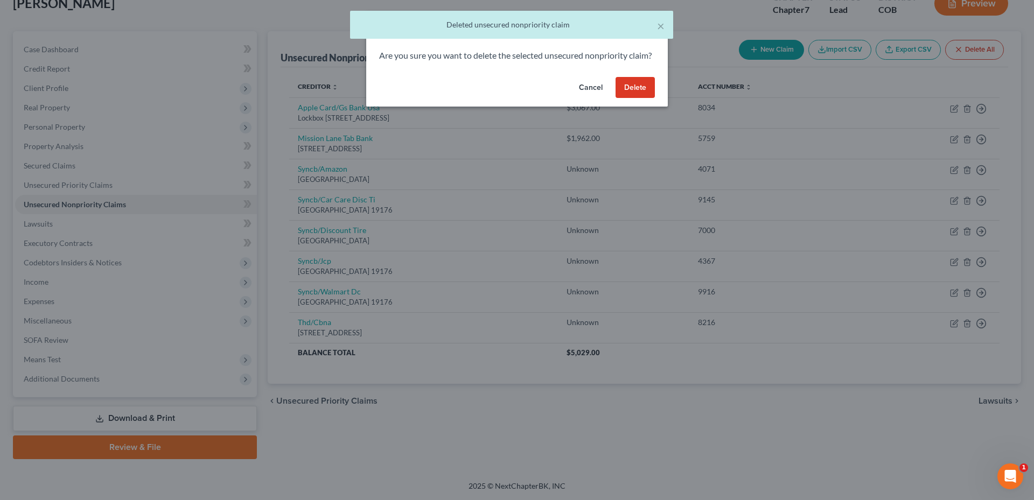
click at [634, 99] on button "Delete" at bounding box center [635, 88] width 39 height 22
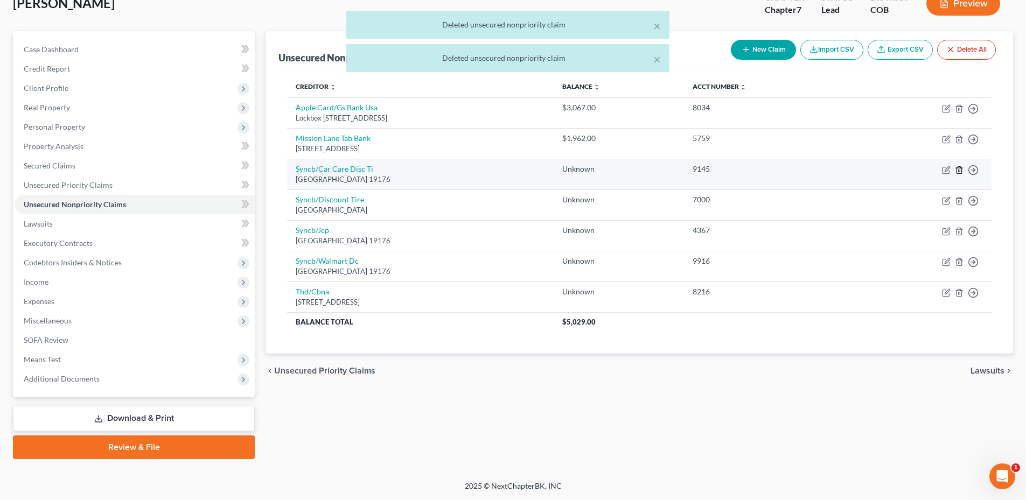
click at [957, 171] on icon "button" at bounding box center [959, 169] width 5 height 7
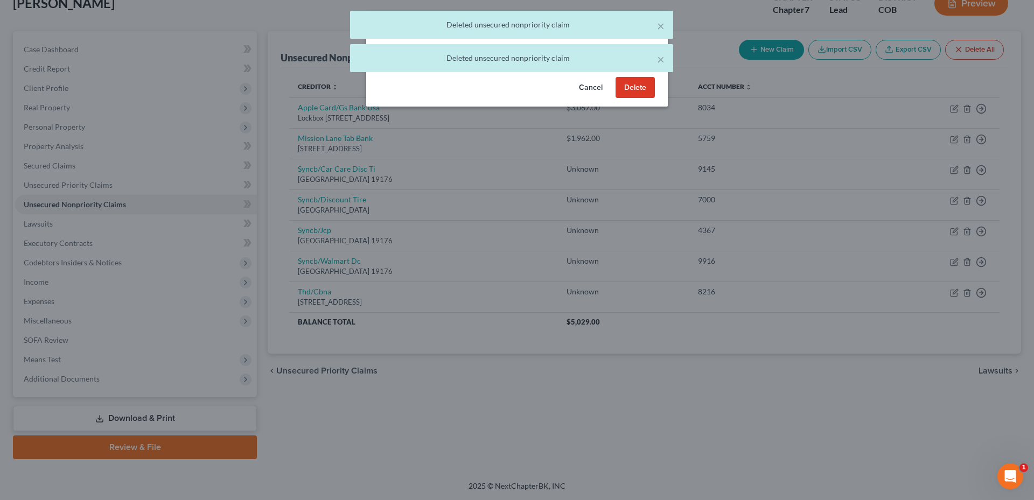
click at [634, 99] on button "Delete" at bounding box center [635, 88] width 39 height 22
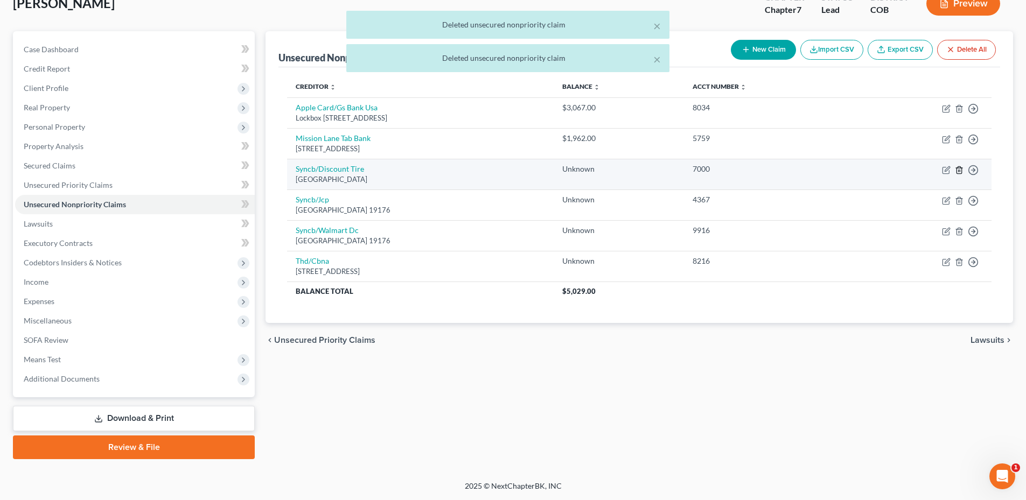
click at [960, 170] on line "button" at bounding box center [960, 171] width 0 height 2
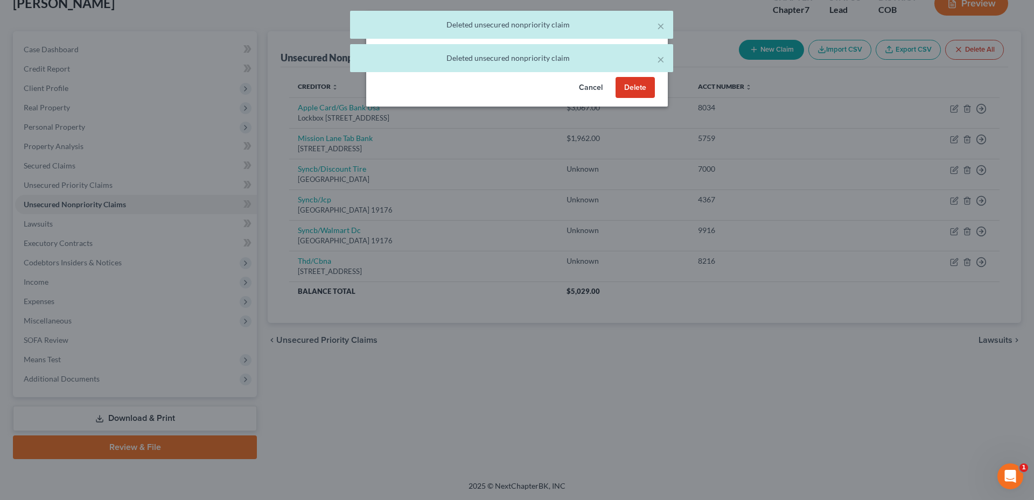
click at [630, 98] on button "Delete" at bounding box center [635, 88] width 39 height 22
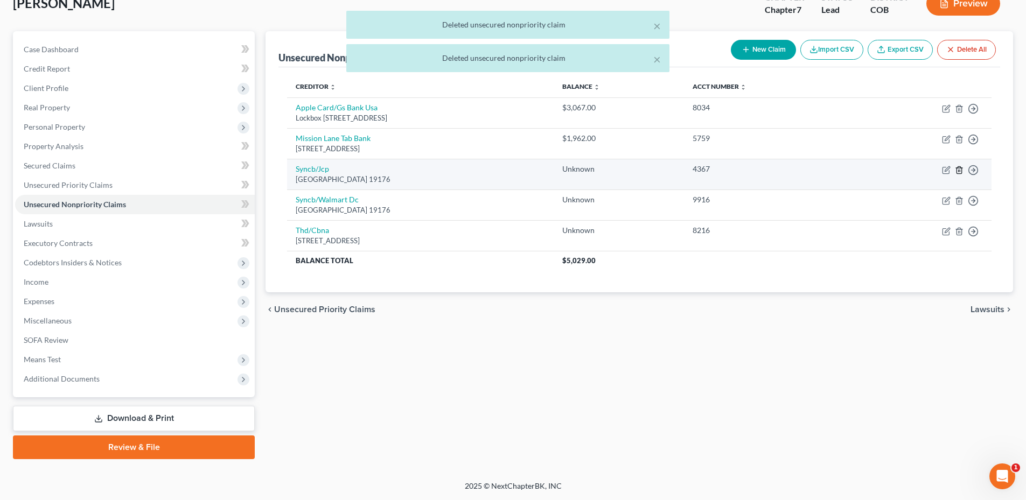
click at [960, 169] on icon "button" at bounding box center [959, 170] width 9 height 9
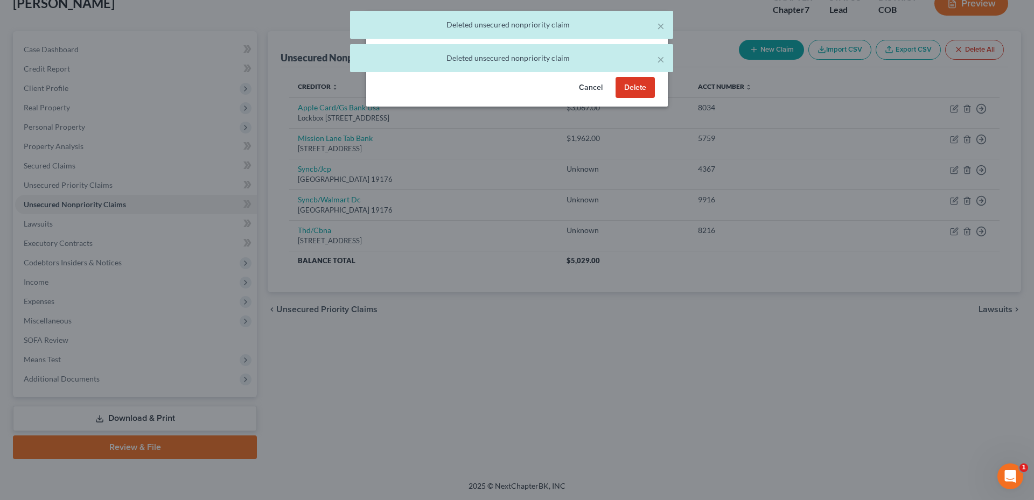
click at [614, 105] on div "Cancel Delete" at bounding box center [517, 90] width 302 height 34
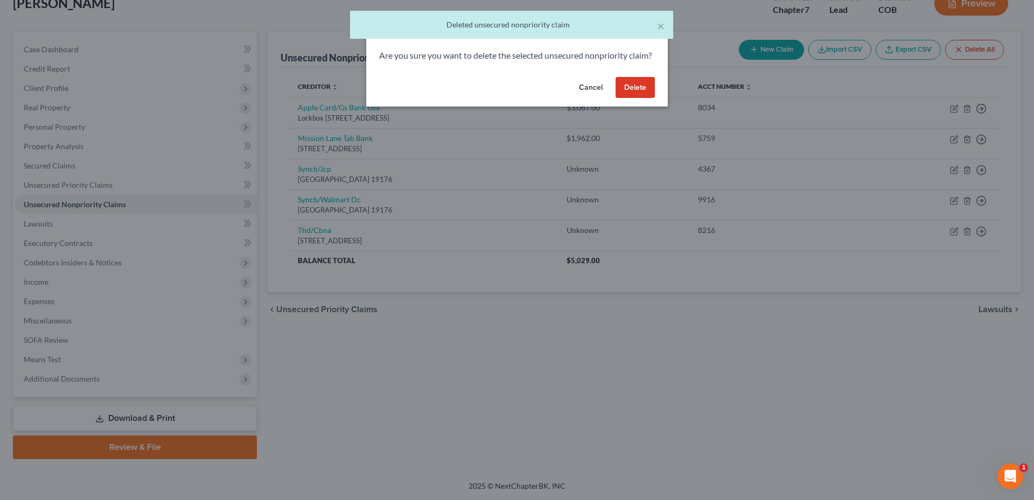
click at [619, 99] on button "Delete" at bounding box center [635, 88] width 39 height 22
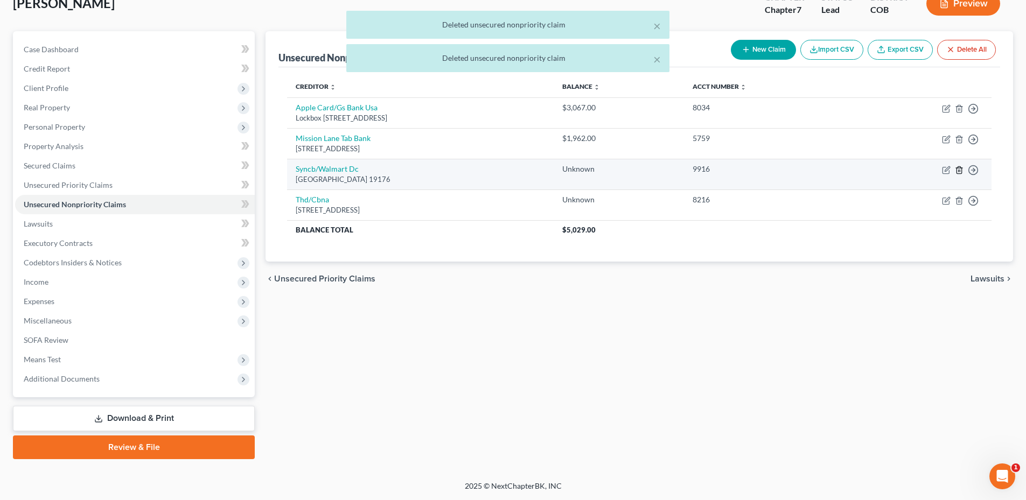
click at [959, 170] on icon "button" at bounding box center [959, 170] width 9 height 9
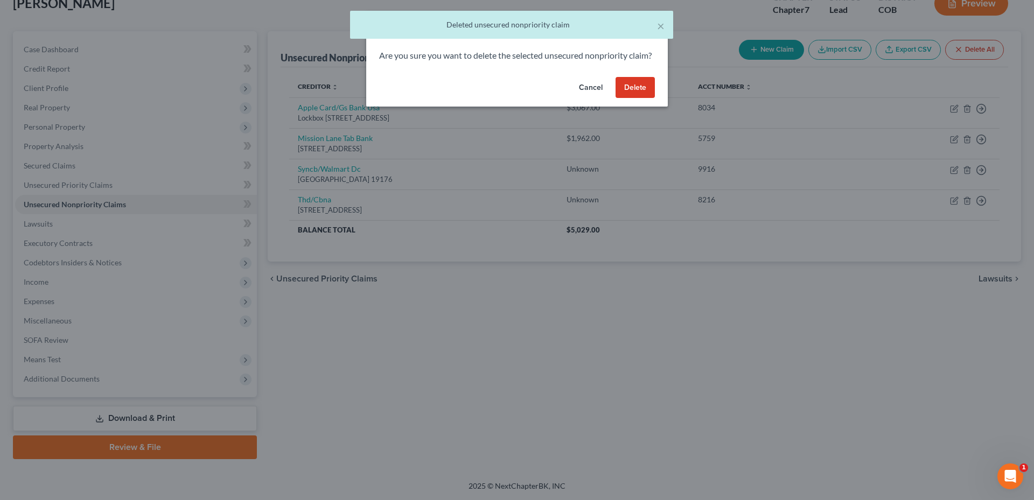
click at [631, 99] on button "Delete" at bounding box center [635, 88] width 39 height 22
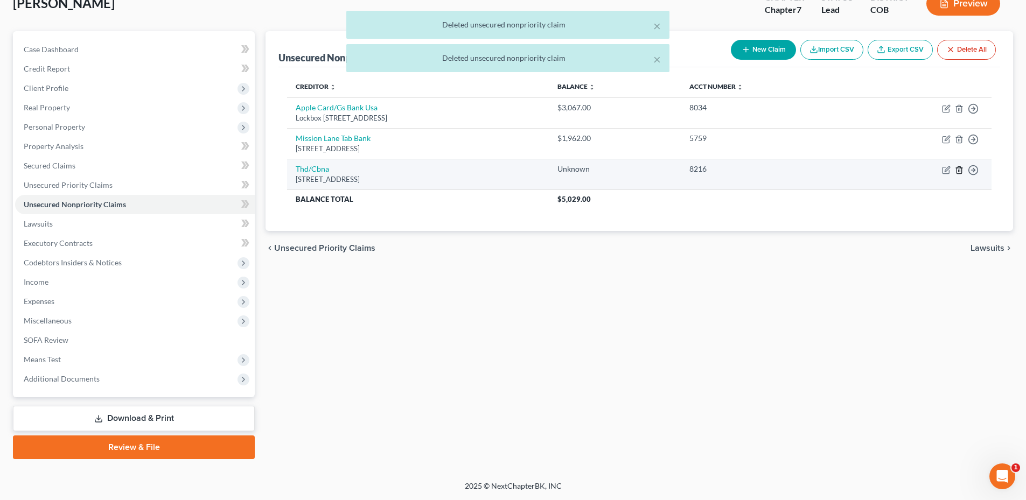
click at [959, 168] on polyline "button" at bounding box center [959, 168] width 6 height 0
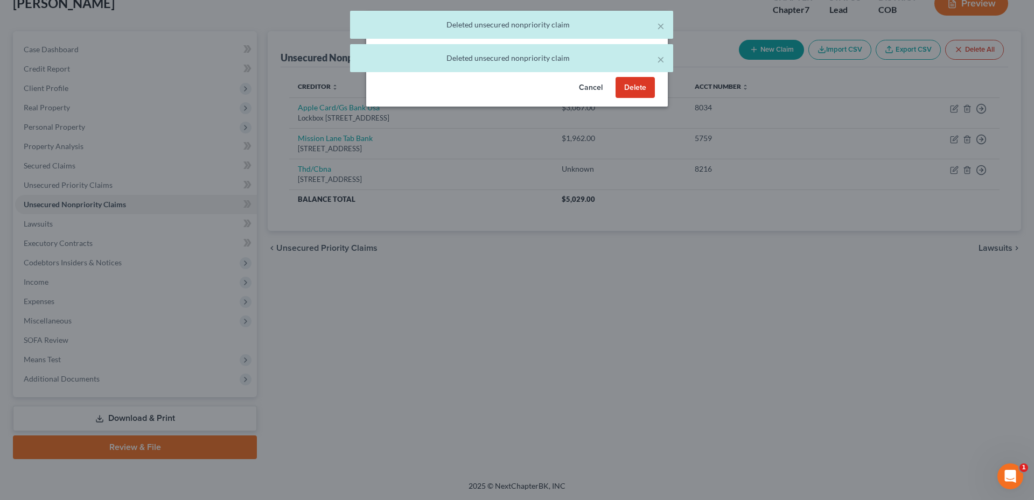
click at [632, 99] on button "Delete" at bounding box center [635, 88] width 39 height 22
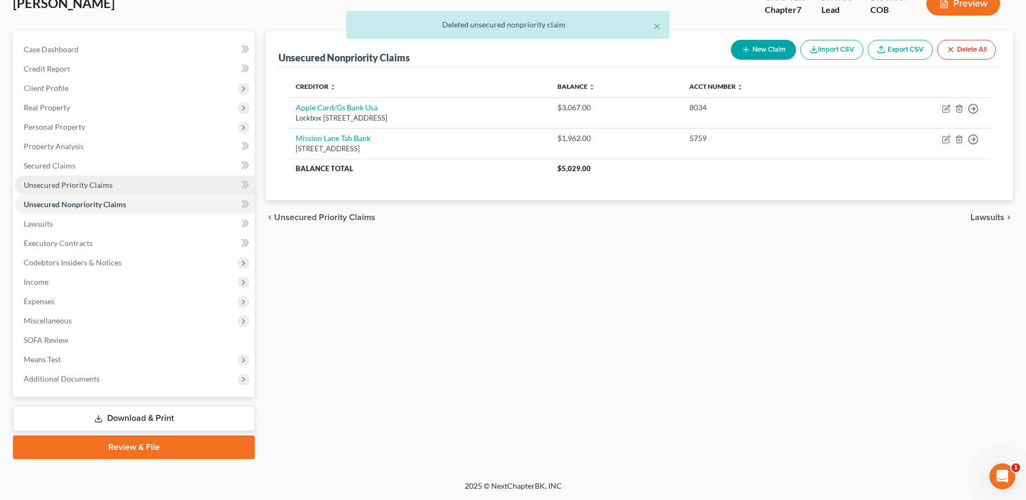
click at [109, 191] on link "Unsecured Priority Claims" at bounding box center [135, 185] width 240 height 19
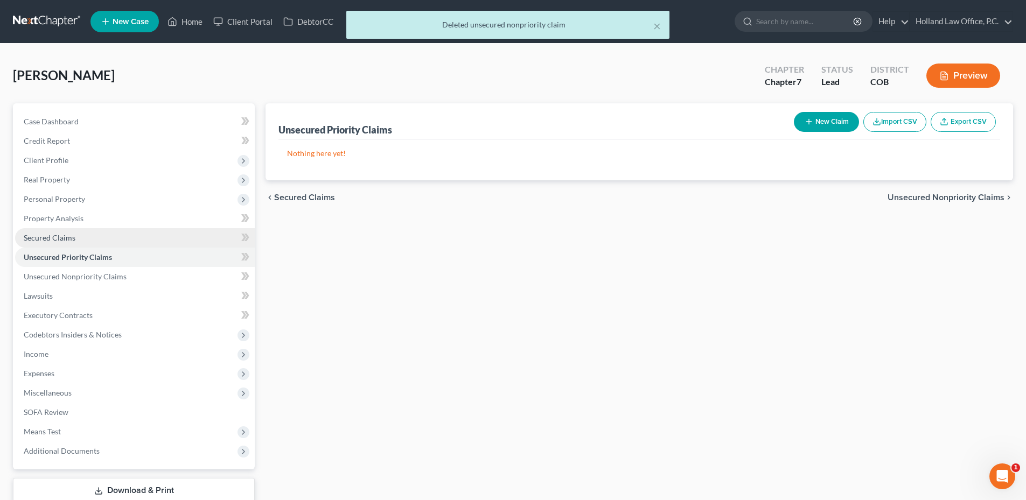
click at [101, 240] on link "Secured Claims" at bounding box center [135, 237] width 240 height 19
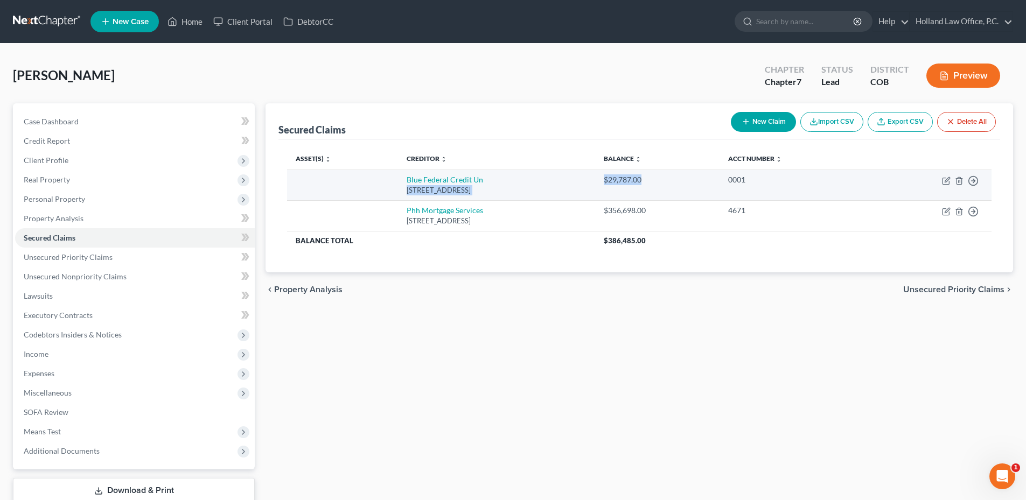
click at [695, 177] on tr "Blue Federal Credit Un [STREET_ADDRESS] $29,787.00 0001 Move to E Move to F Mov…" at bounding box center [639, 185] width 705 height 31
click at [696, 177] on div "$29,787.00" at bounding box center [657, 180] width 107 height 11
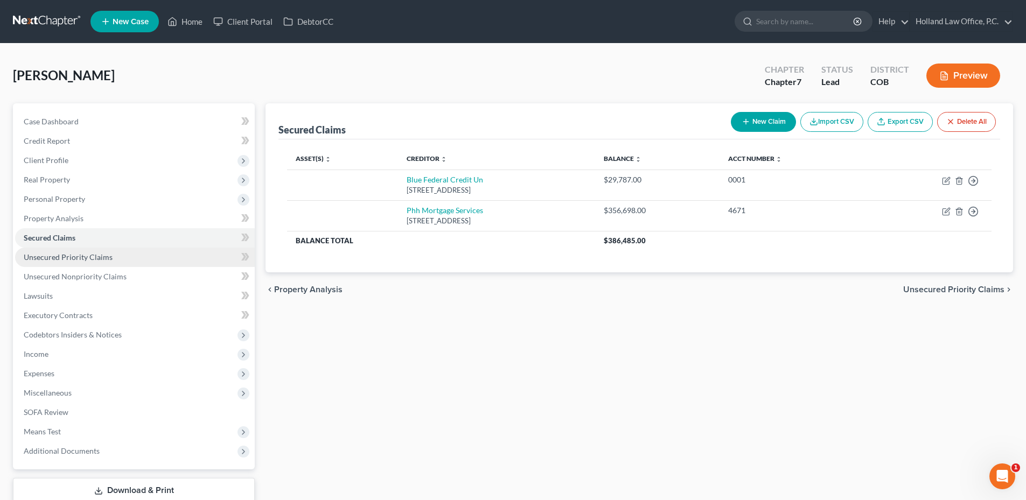
click at [99, 258] on span "Unsecured Priority Claims" at bounding box center [68, 257] width 89 height 9
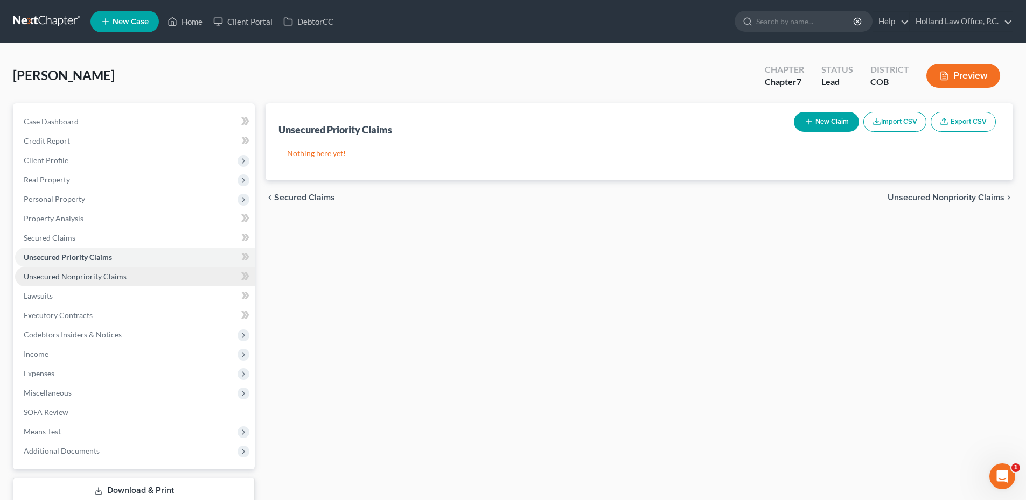
click at [141, 273] on link "Unsecured Nonpriority Claims" at bounding box center [135, 276] width 240 height 19
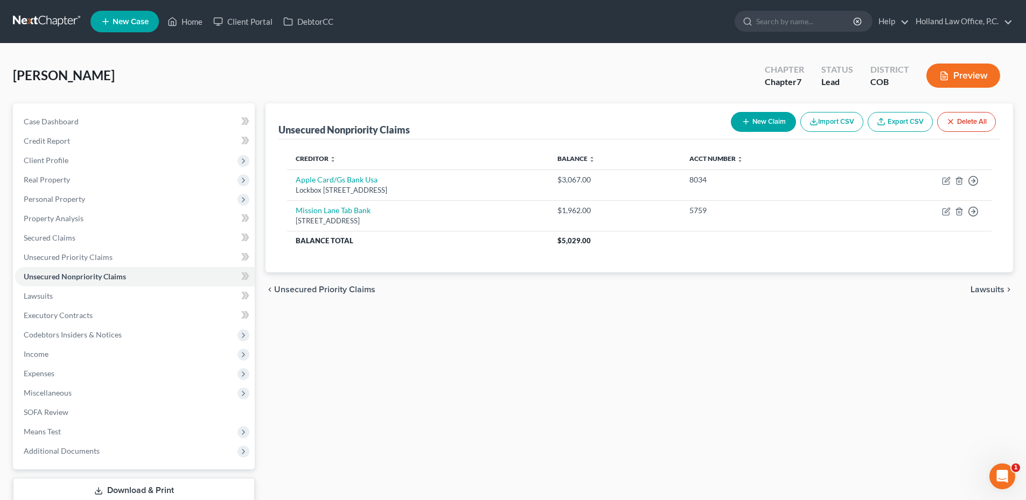
click at [503, 347] on div "Unsecured Nonpriority Claims New Claim Import CSV Export CSV Delete All Credito…" at bounding box center [639, 317] width 758 height 428
click at [372, 320] on div "Unsecured Nonpriority Claims New Claim Import CSV Export CSV Delete All Credito…" at bounding box center [639, 317] width 758 height 428
